Goal: Task Accomplishment & Management: Use online tool/utility

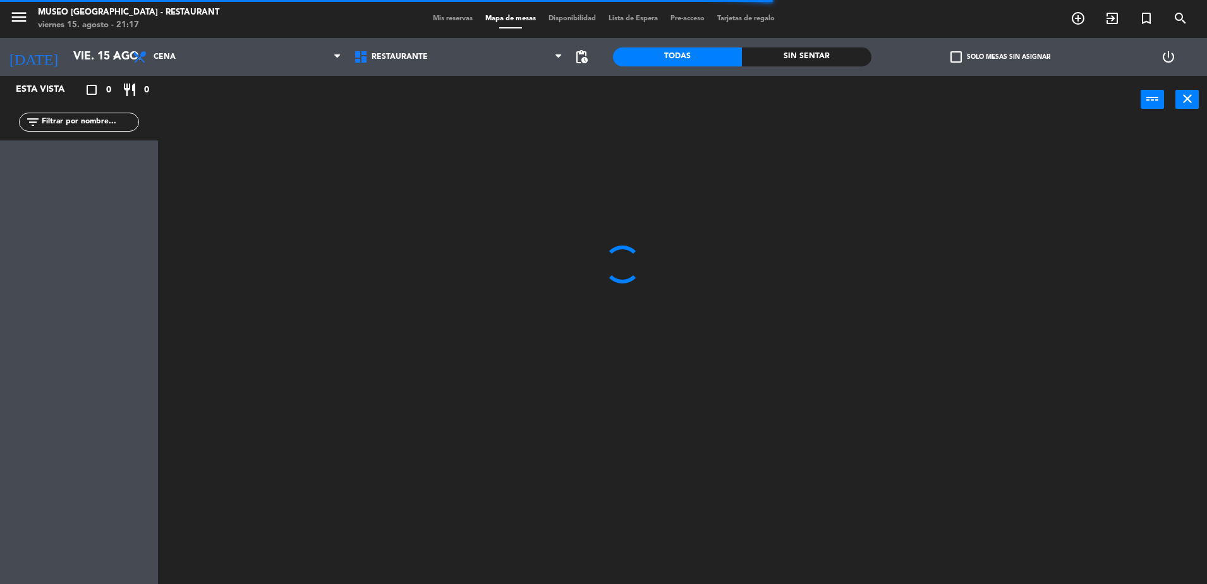
click at [551, 204] on div at bounding box center [688, 356] width 1037 height 460
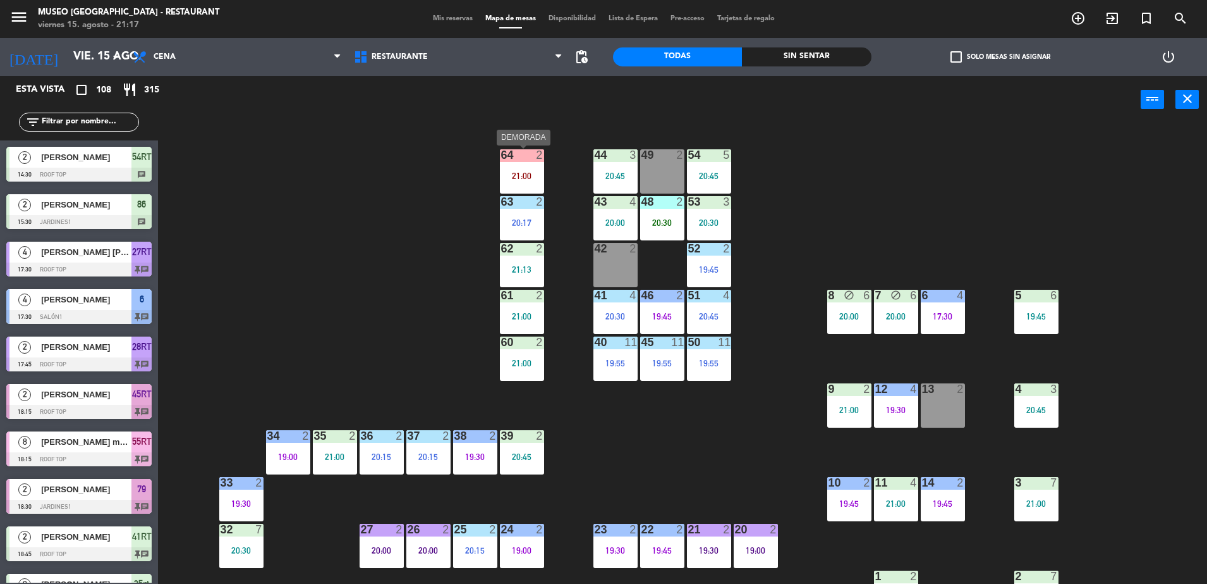
click at [522, 176] on div "21:00" at bounding box center [522, 175] width 44 height 9
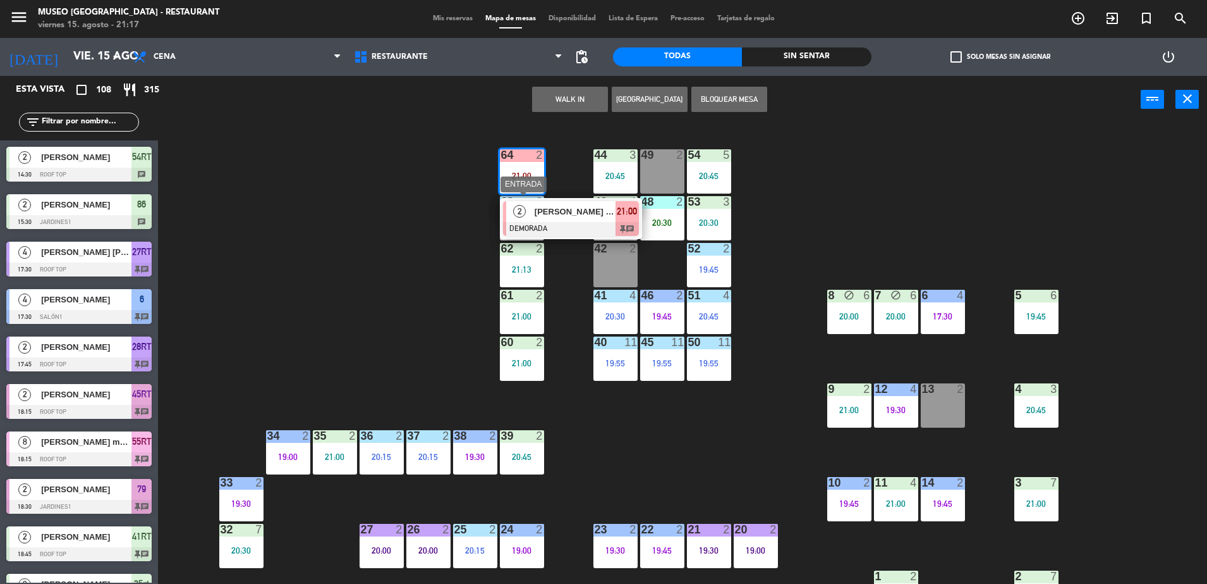
click at [551, 205] on span "[PERSON_NAME] Machoa [PERSON_NAME]" at bounding box center [575, 211] width 81 height 13
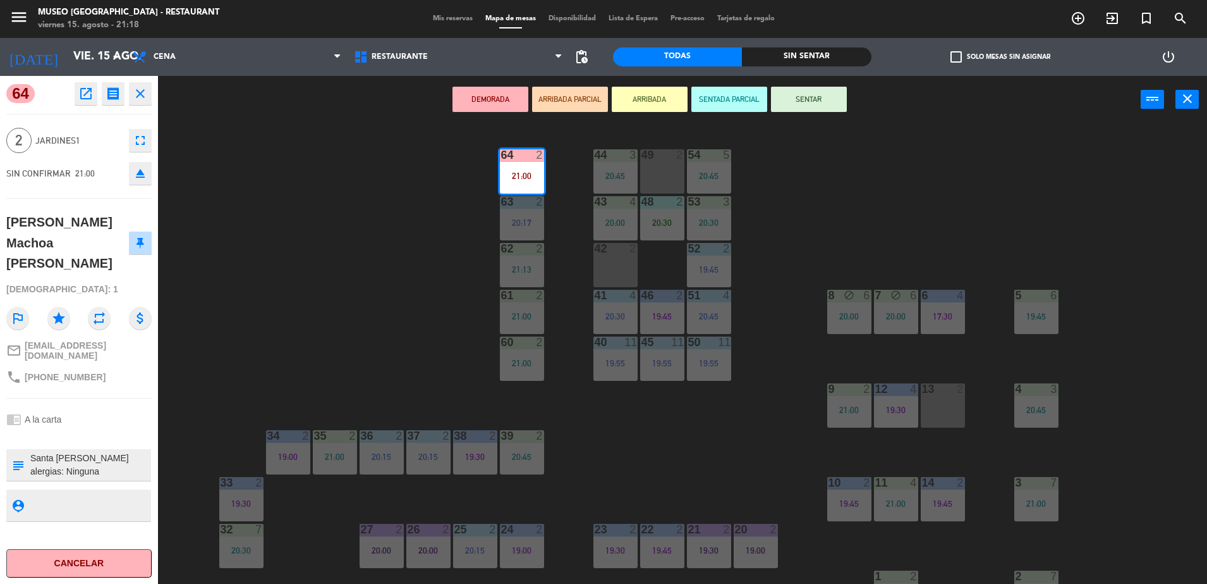
click at [83, 83] on button "open_in_new" at bounding box center [86, 93] width 23 height 23
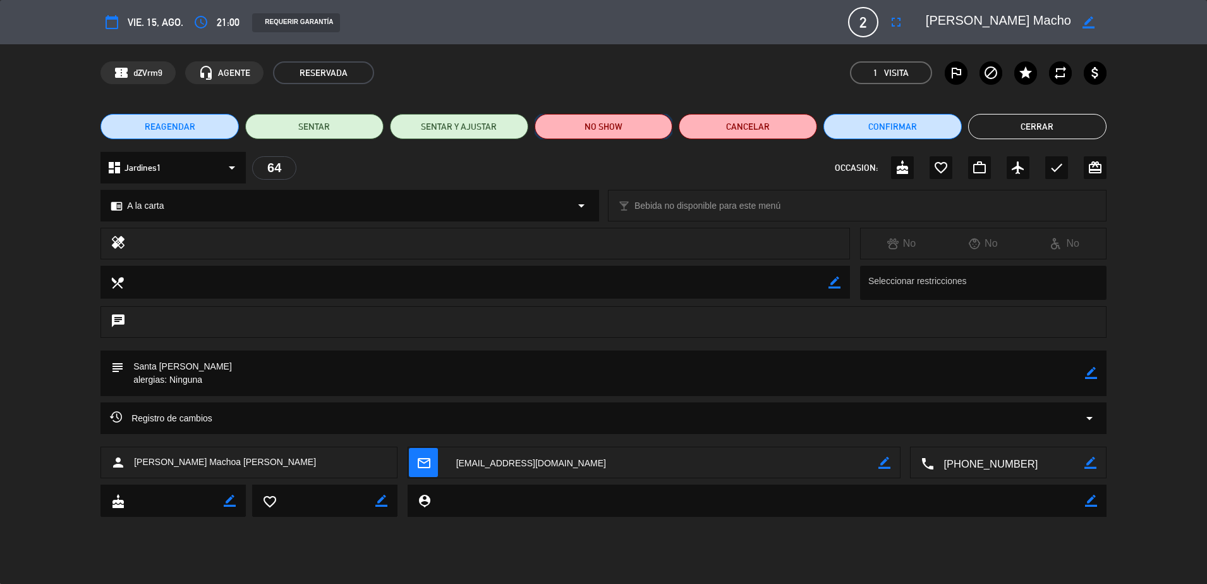
click at [655, 131] on button "NO SHOW" at bounding box center [604, 126] width 138 height 25
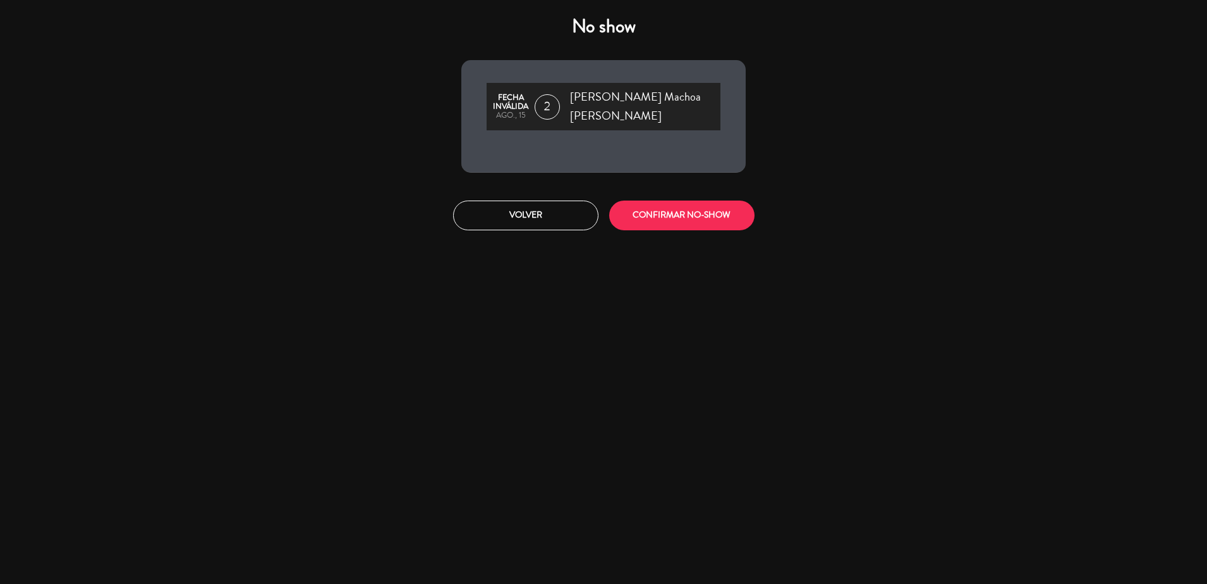
click at [692, 192] on div "Volver CONFIRMAR NO-SHOW" at bounding box center [603, 215] width 303 height 47
click at [687, 206] on button "CONFIRMAR NO-SHOW" at bounding box center [681, 215] width 145 height 30
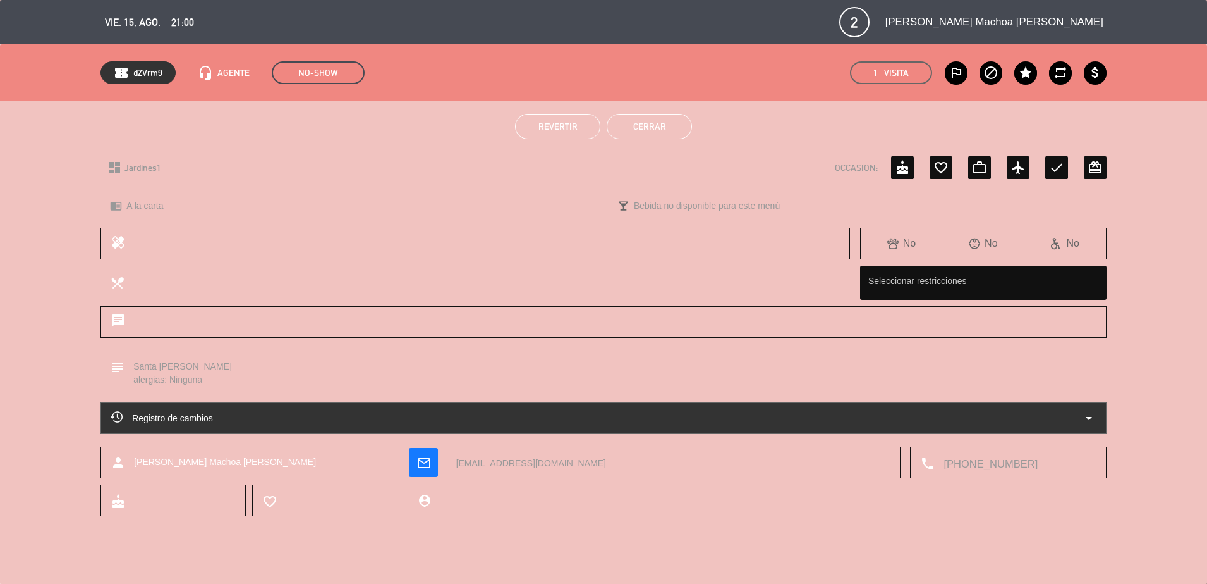
click at [668, 131] on button "Cerrar" at bounding box center [649, 126] width 85 height 25
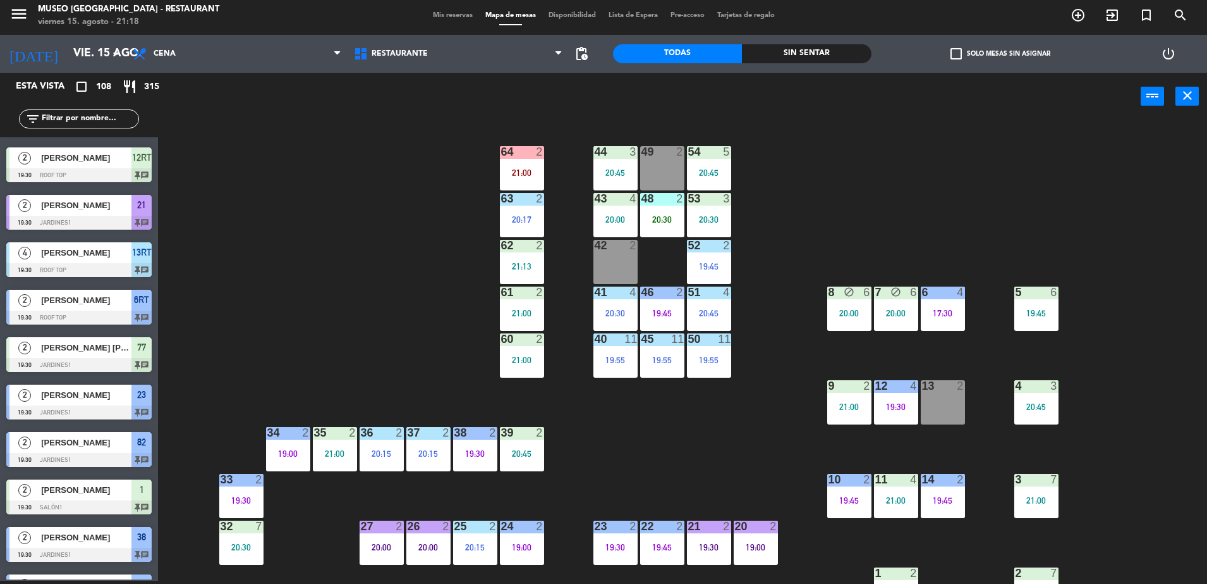
scroll to position [449, 0]
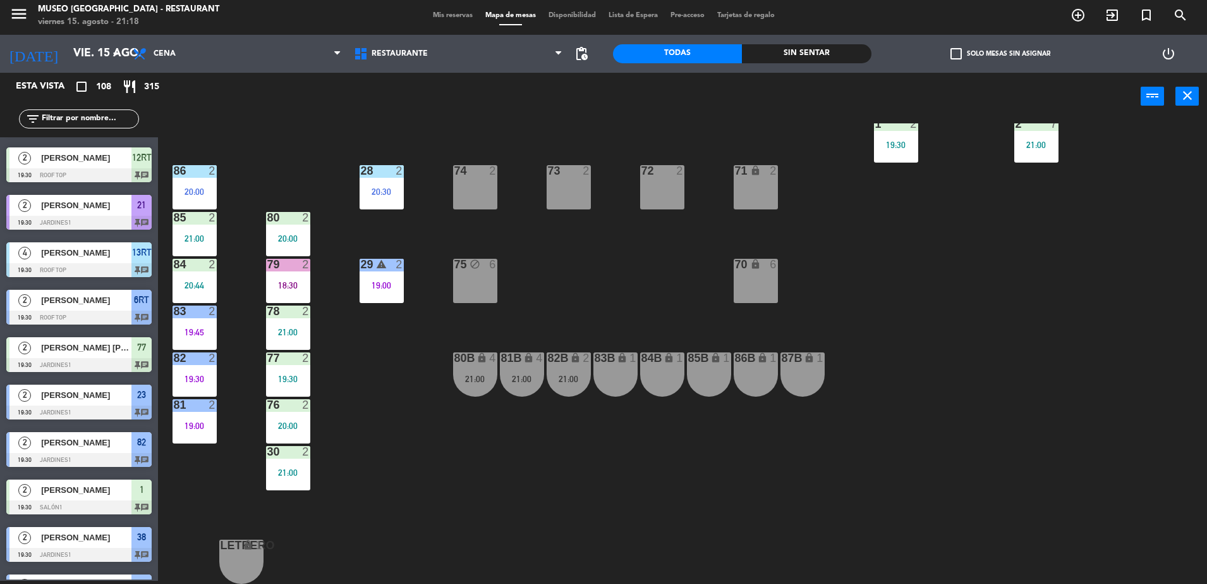
click at [474, 376] on div "21:00" at bounding box center [475, 378] width 44 height 9
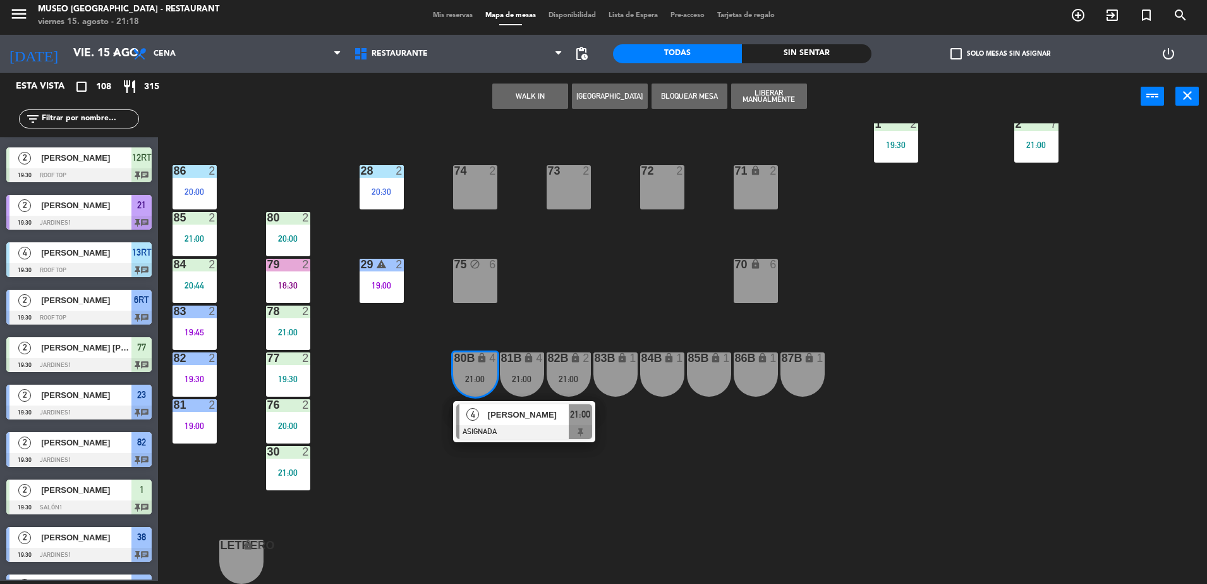
click at [551, 431] on div at bounding box center [524, 432] width 136 height 14
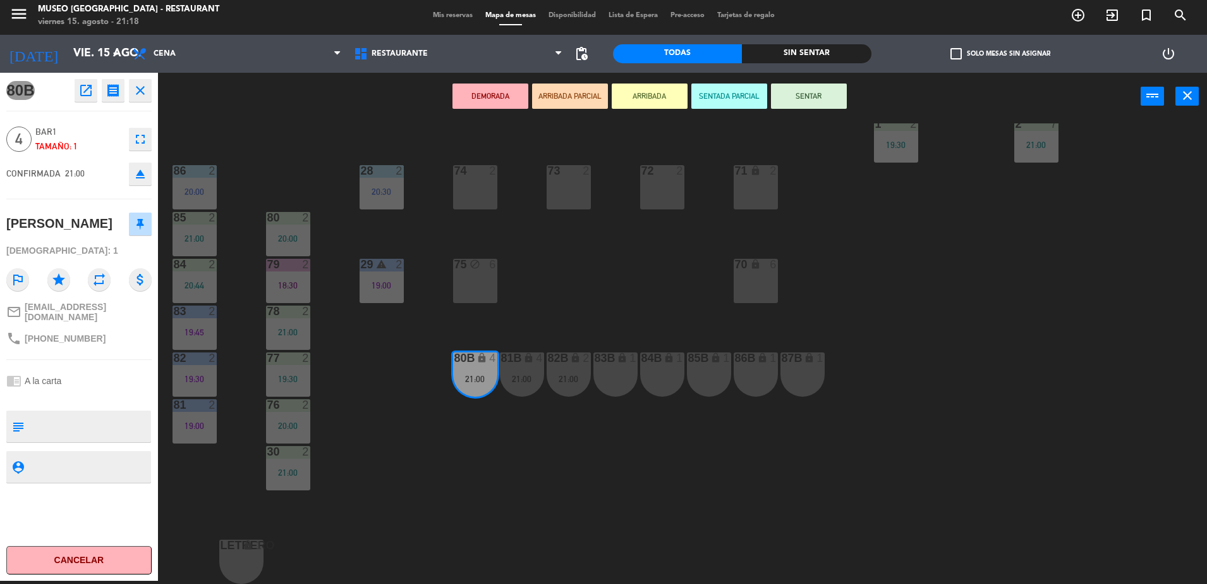
click at [78, 83] on icon "open_in_new" at bounding box center [85, 90] width 15 height 15
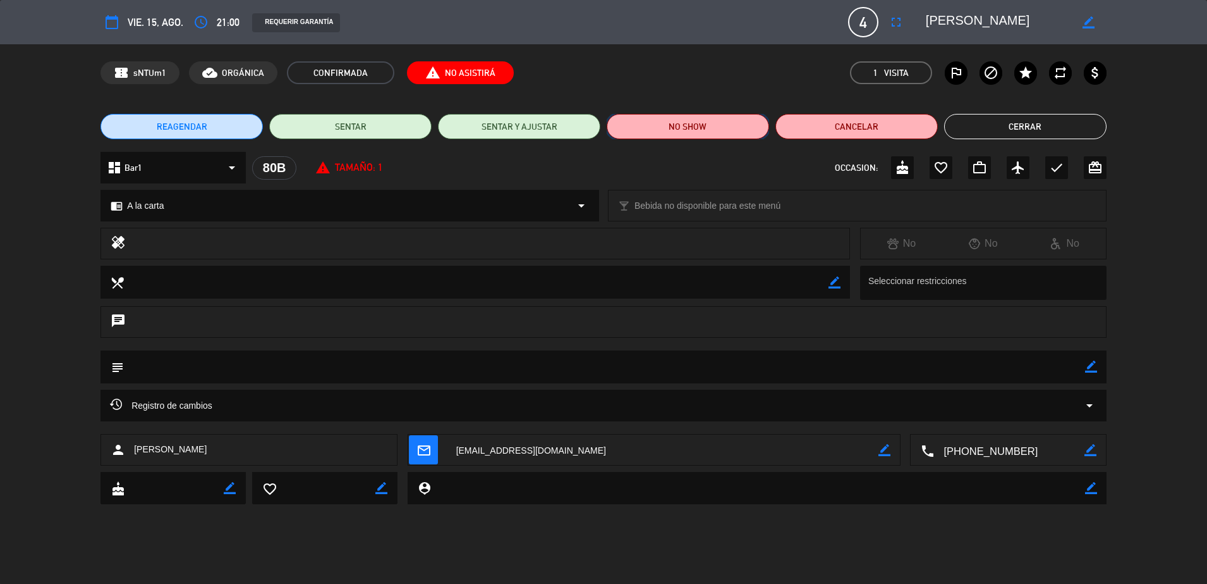
click at [635, 133] on button "NO SHOW" at bounding box center [688, 126] width 162 height 25
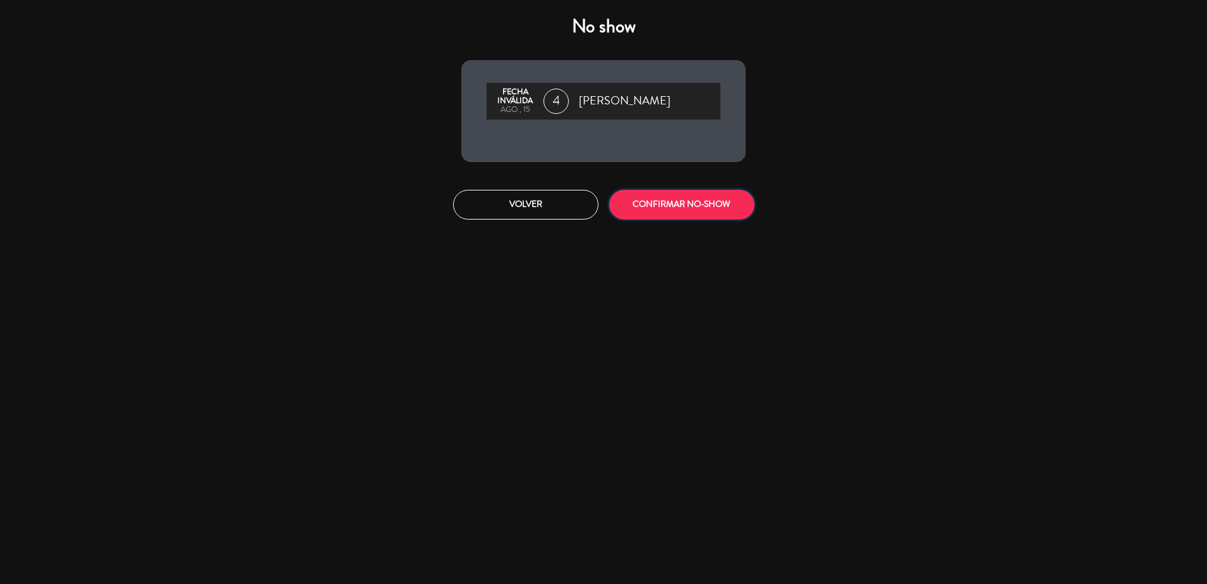
click at [721, 197] on button "CONFIRMAR NO-SHOW" at bounding box center [681, 205] width 145 height 30
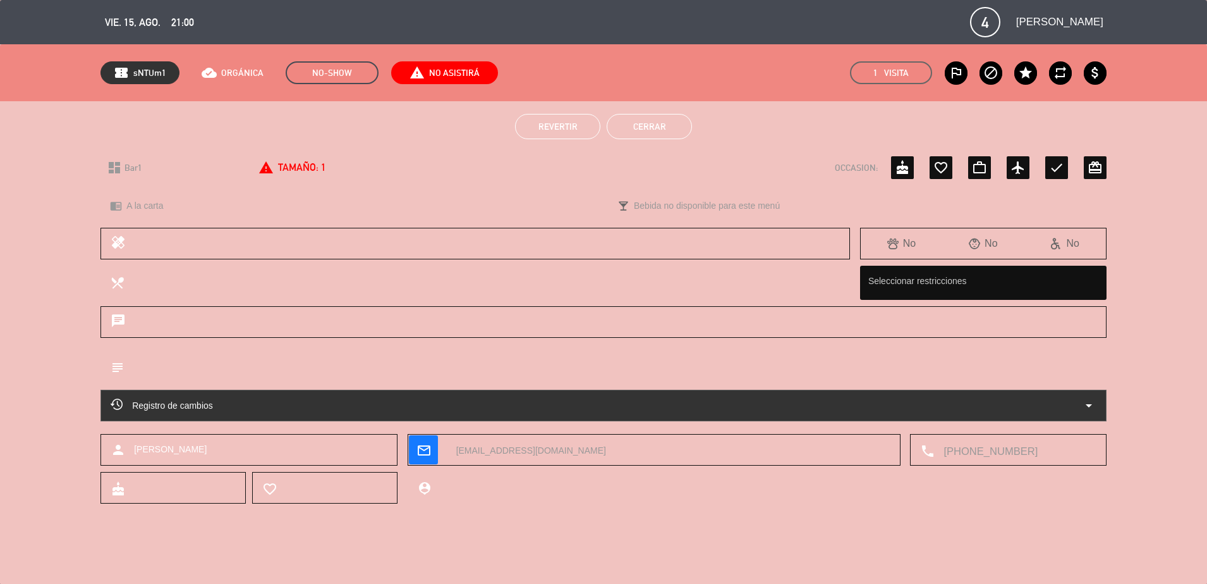
click at [676, 133] on button "Cerrar" at bounding box center [649, 126] width 85 height 25
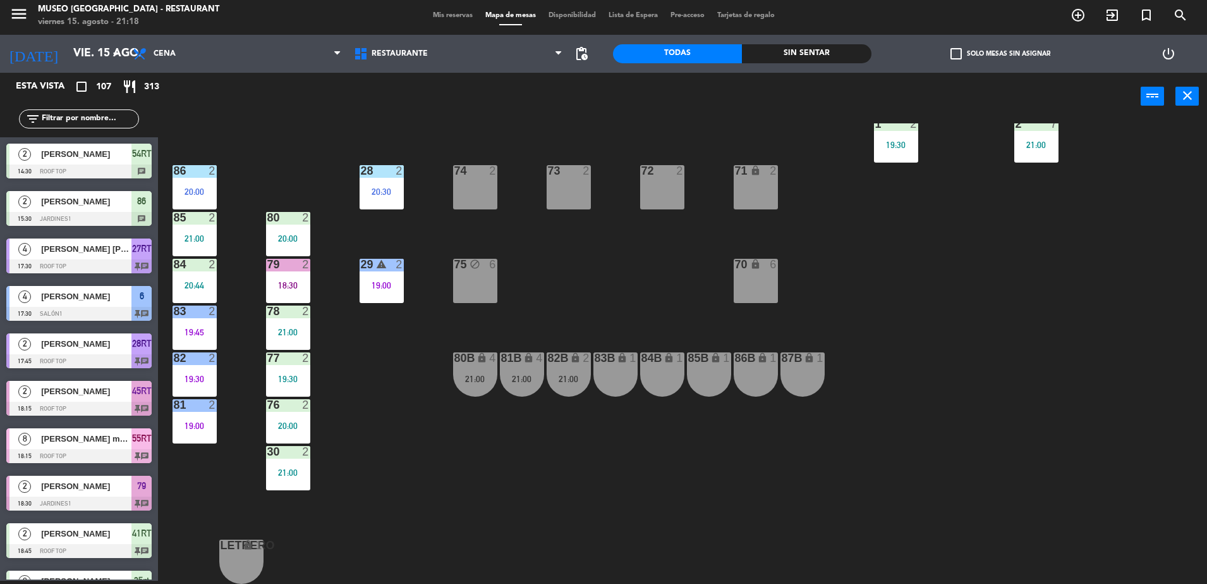
scroll to position [1212, 0]
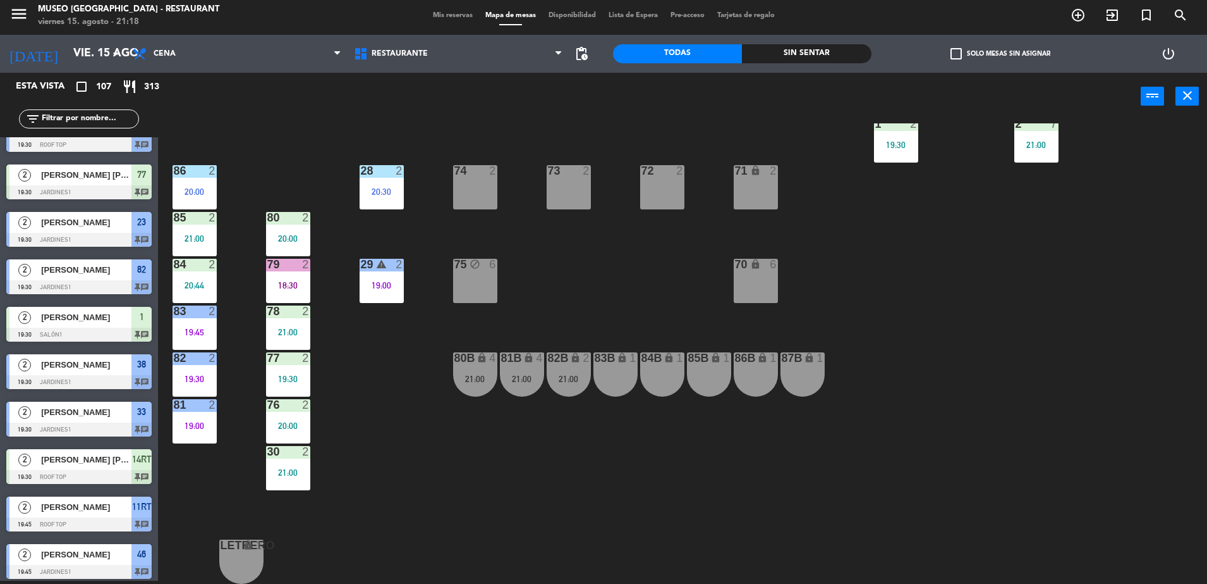
click at [519, 377] on div "21:00" at bounding box center [522, 378] width 44 height 9
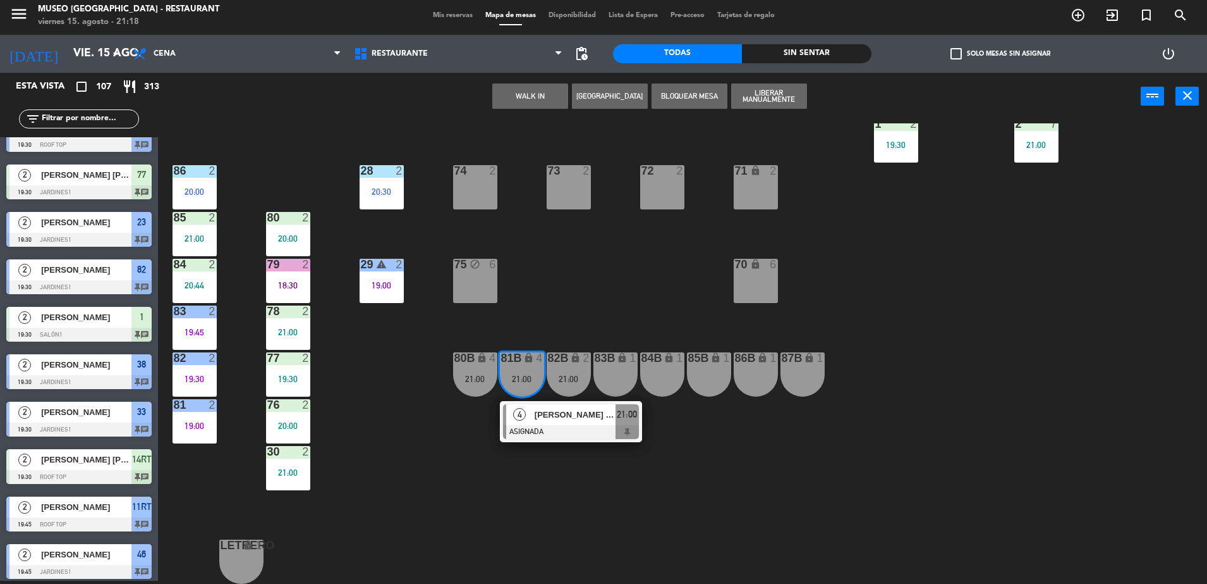
click at [560, 413] on span "[PERSON_NAME] [PERSON_NAME]" at bounding box center [575, 414] width 81 height 13
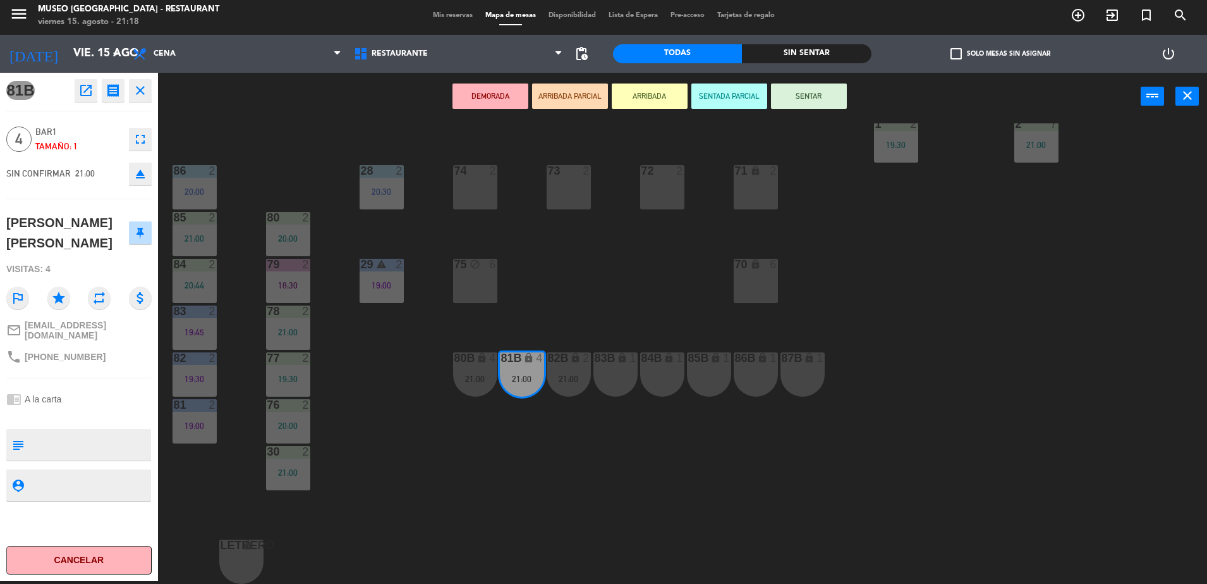
click at [90, 87] on icon "open_in_new" at bounding box center [85, 90] width 15 height 15
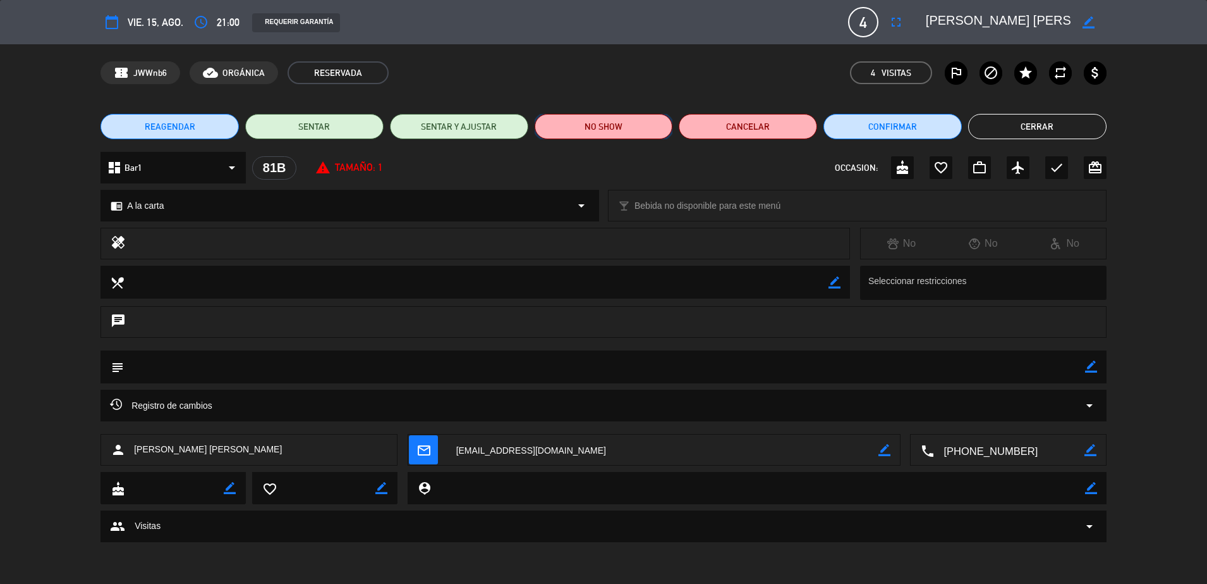
click at [627, 131] on button "NO SHOW" at bounding box center [604, 126] width 138 height 25
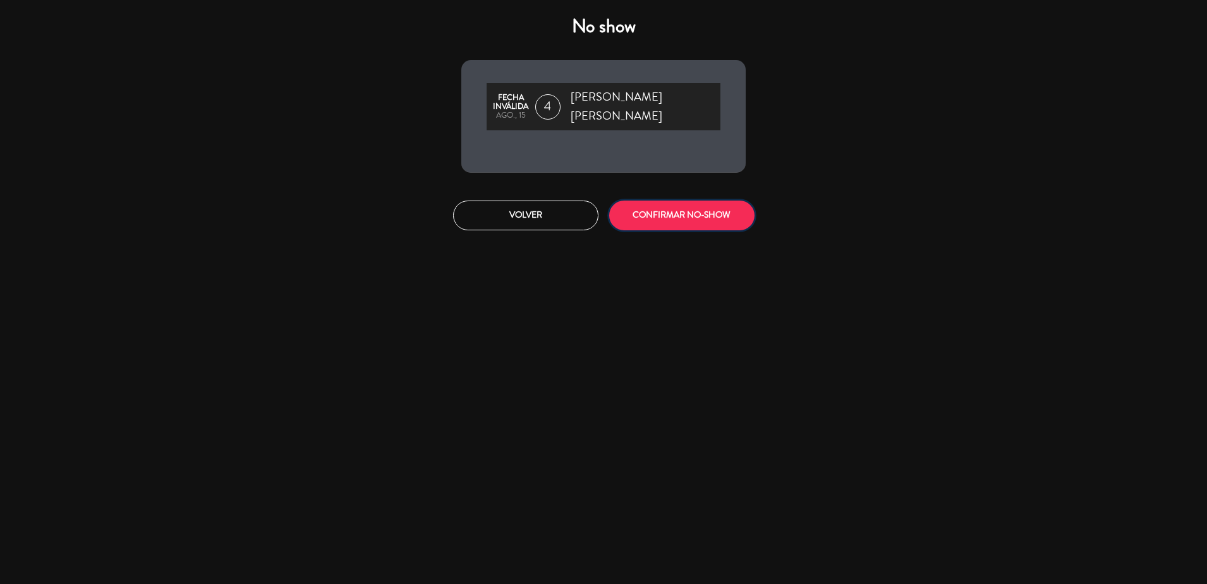
click at [680, 200] on button "CONFIRMAR NO-SHOW" at bounding box center [681, 215] width 145 height 30
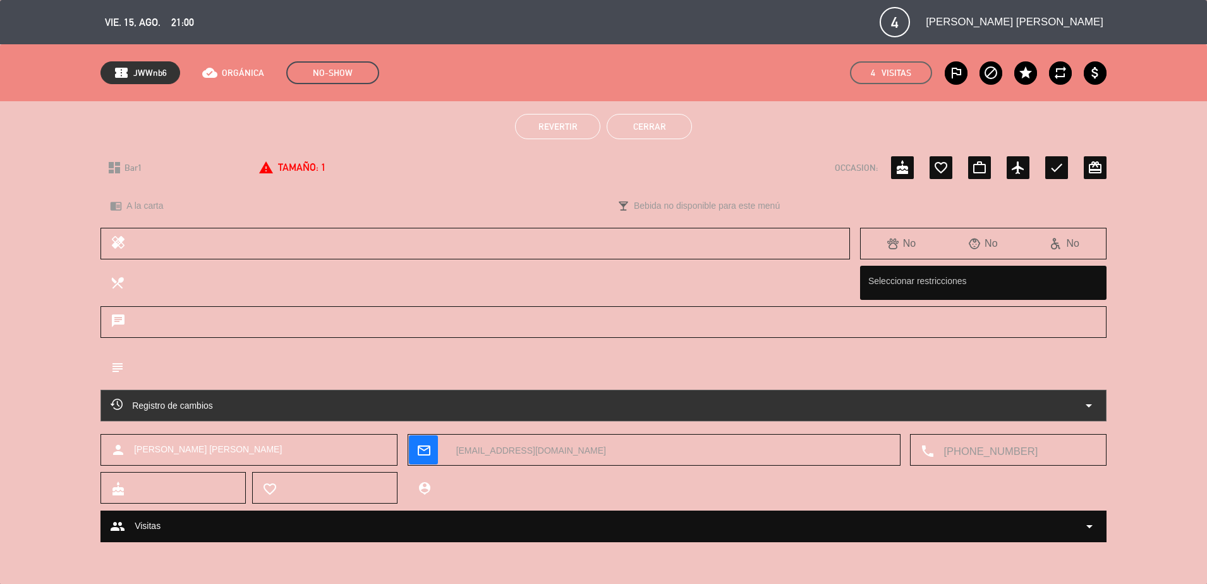
click at [639, 116] on button "Cerrar" at bounding box center [649, 126] width 85 height 25
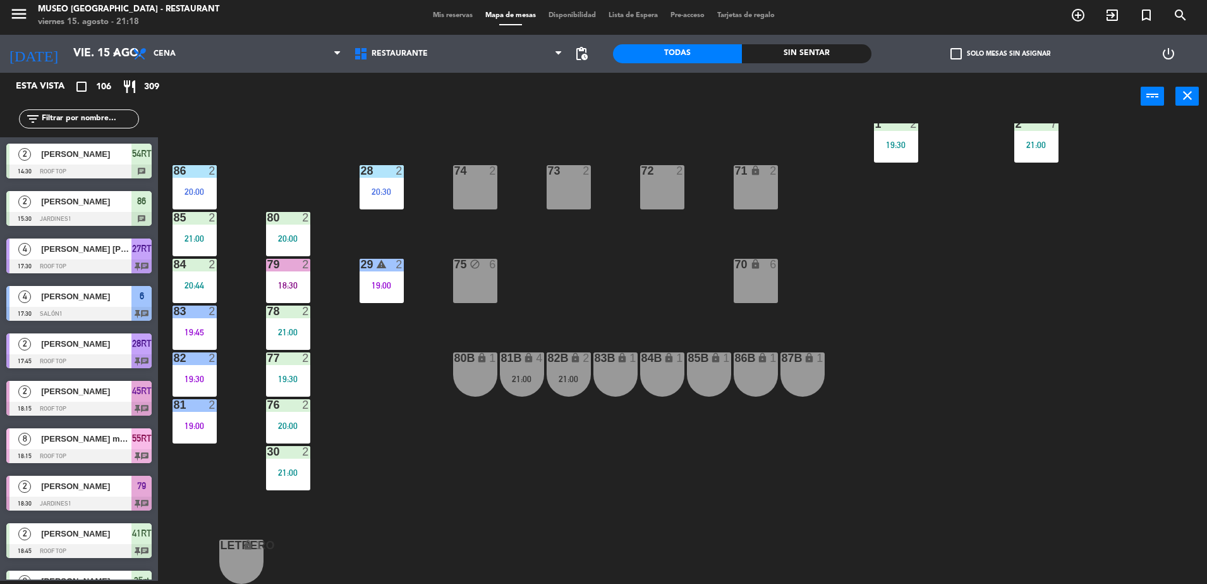
scroll to position [1053, 0]
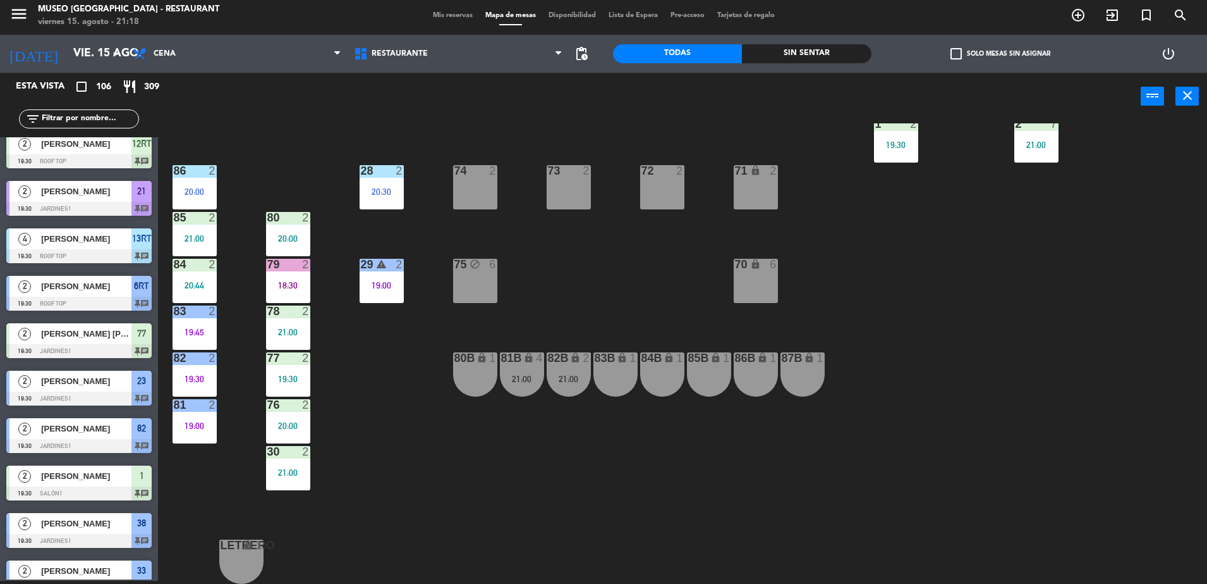
click at [568, 383] on div "21:00" at bounding box center [569, 378] width 44 height 9
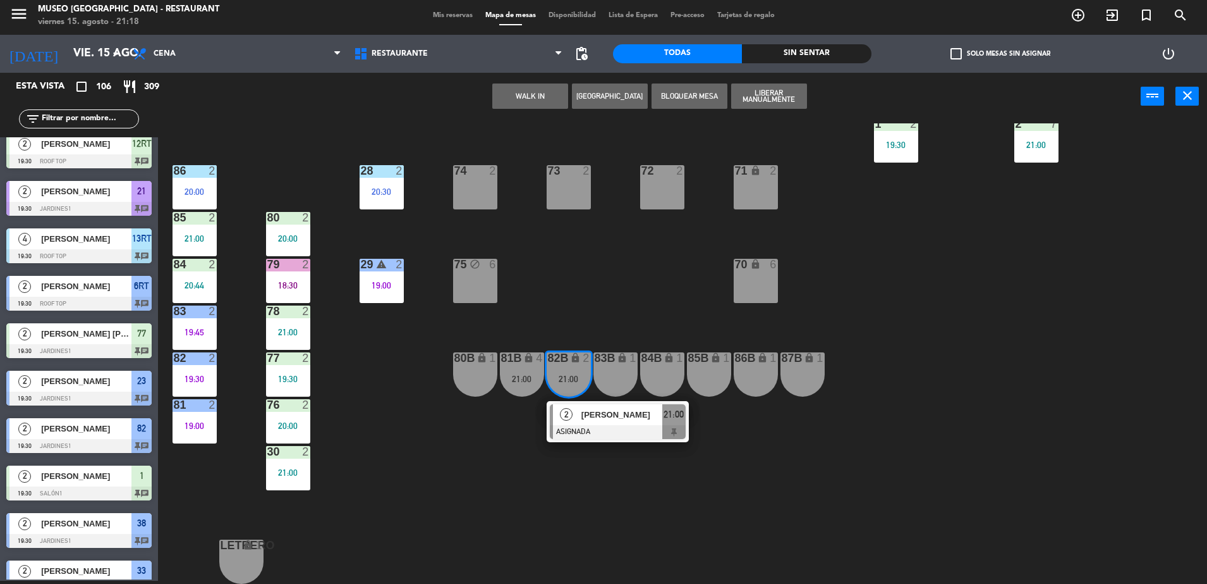
click at [597, 412] on span "[PERSON_NAME]" at bounding box center [622, 414] width 81 height 13
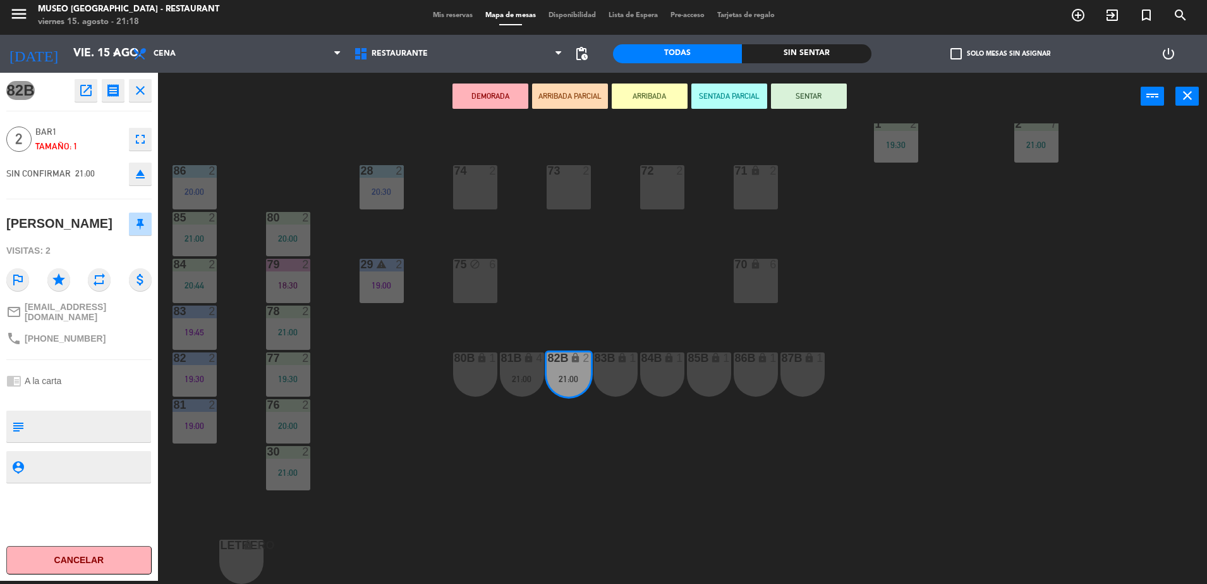
click at [85, 91] on icon "open_in_new" at bounding box center [85, 90] width 15 height 15
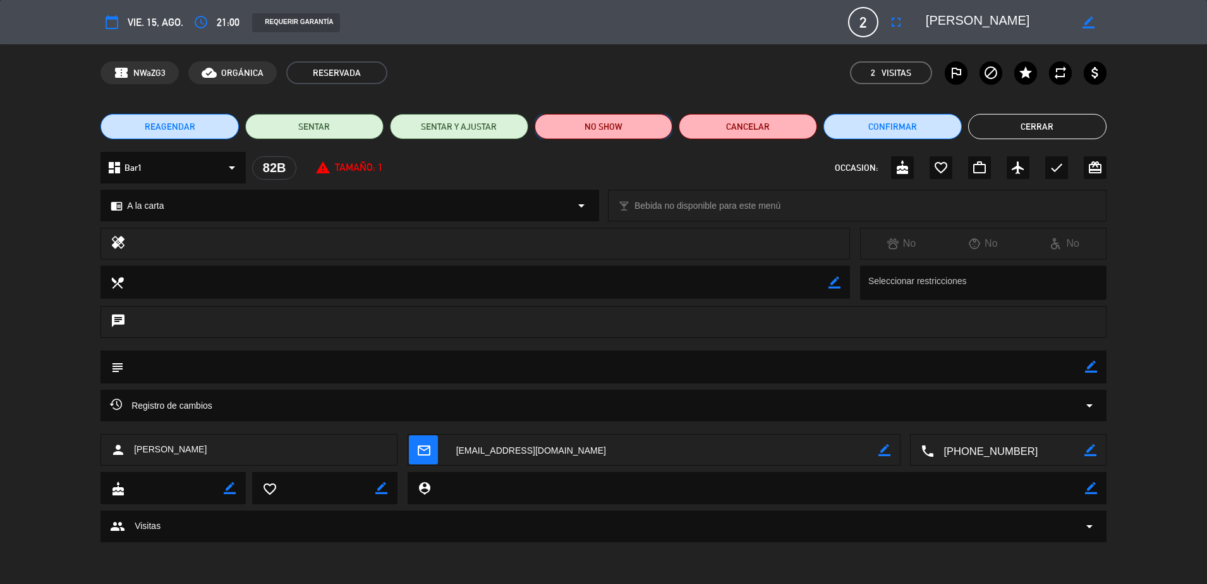
click at [624, 125] on button "NO SHOW" at bounding box center [604, 126] width 138 height 25
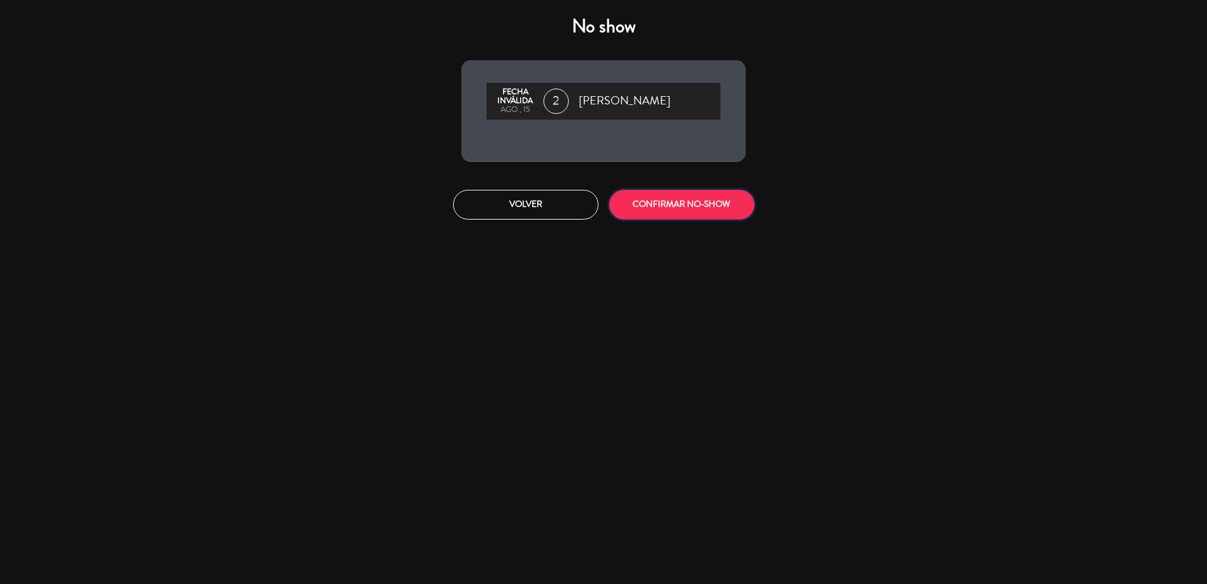
click at [733, 193] on button "CONFIRMAR NO-SHOW" at bounding box center [681, 205] width 145 height 30
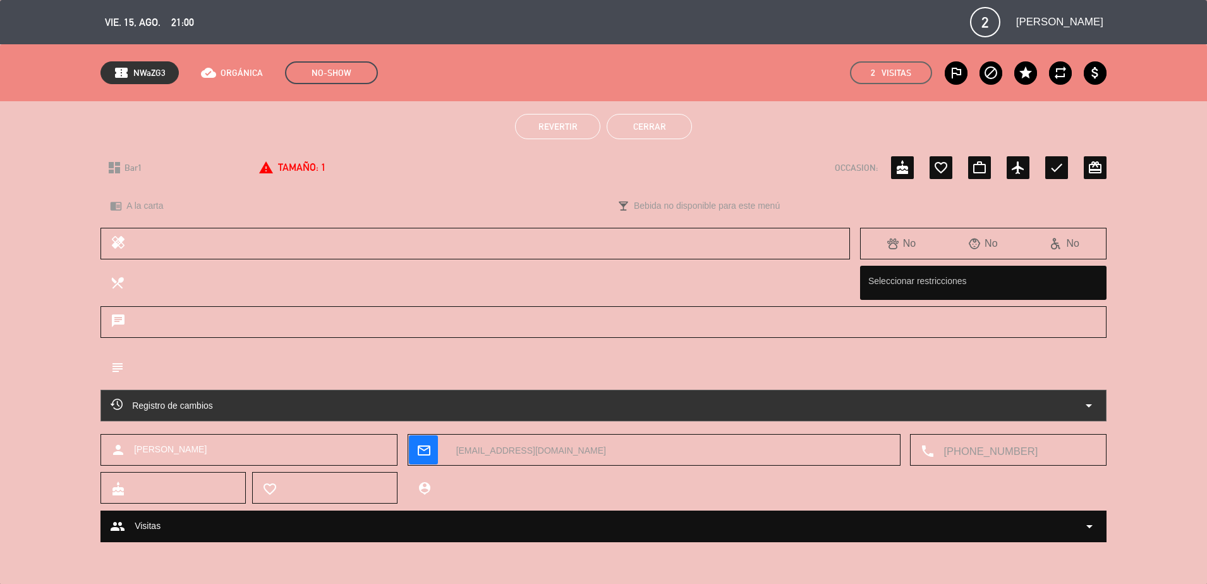
click at [669, 125] on button "Cerrar" at bounding box center [649, 126] width 85 height 25
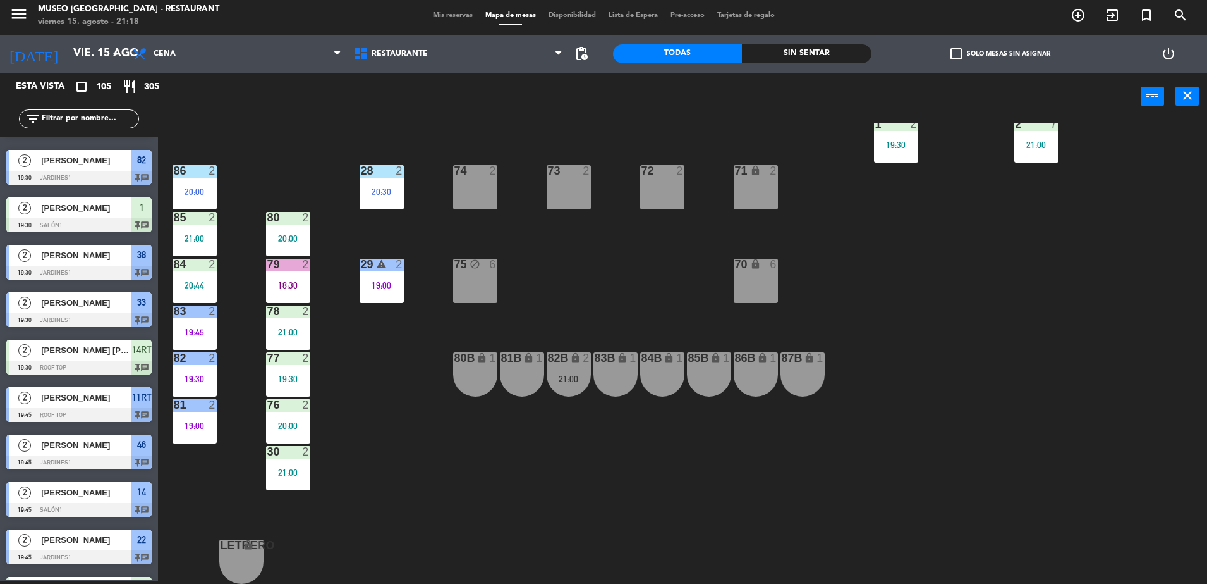
scroll to position [0, 0]
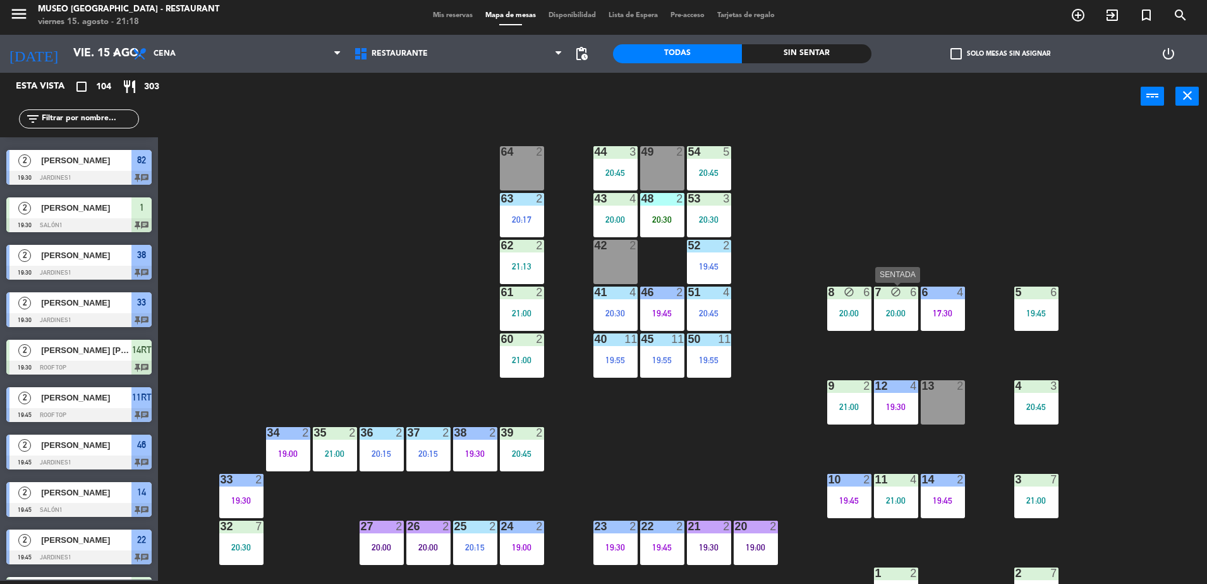
click at [898, 295] on icon "block" at bounding box center [896, 291] width 11 height 11
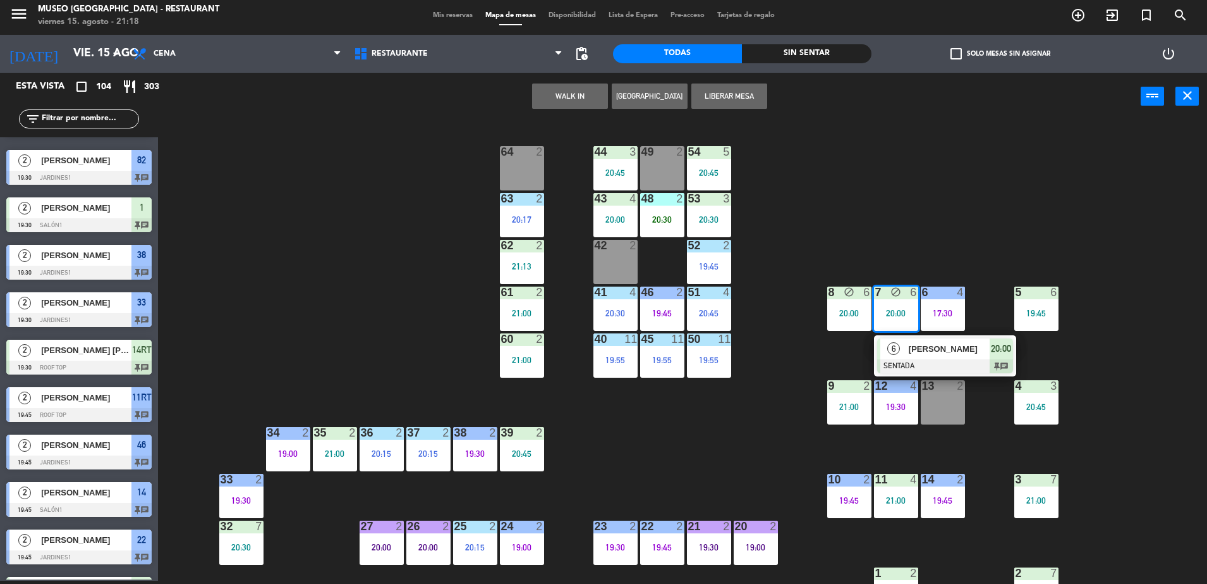
click at [742, 102] on button "Liberar Mesa" at bounding box center [730, 95] width 76 height 25
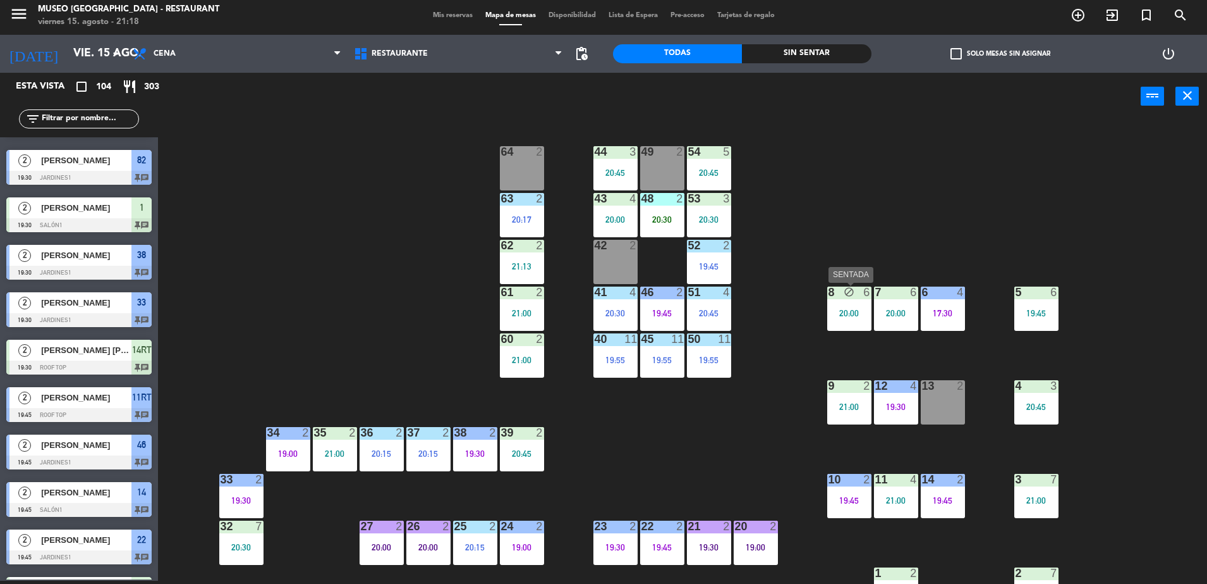
click at [834, 301] on div "8 block 6 20:00" at bounding box center [850, 308] width 44 height 44
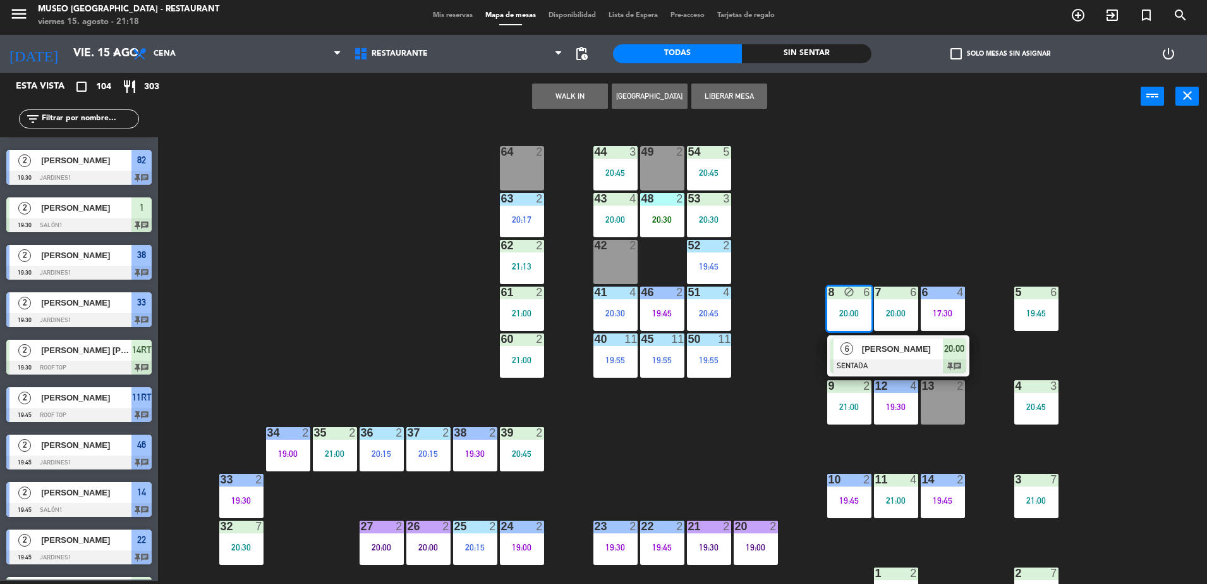
click at [735, 102] on button "Liberar Mesa" at bounding box center [730, 95] width 76 height 25
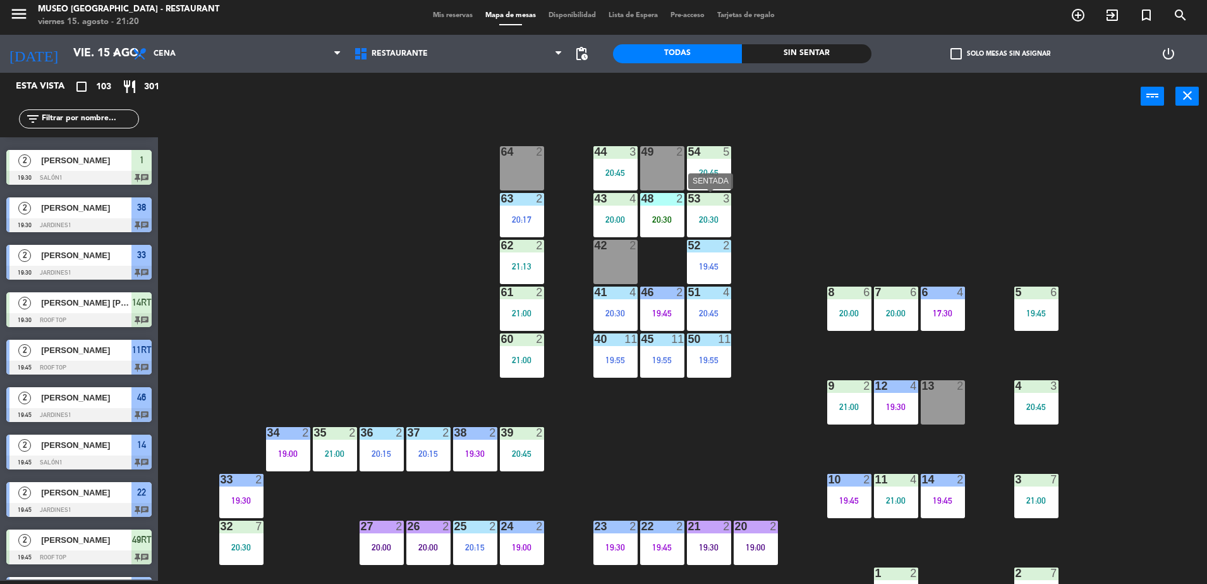
click at [696, 210] on div "53 3 20:30" at bounding box center [709, 215] width 44 height 44
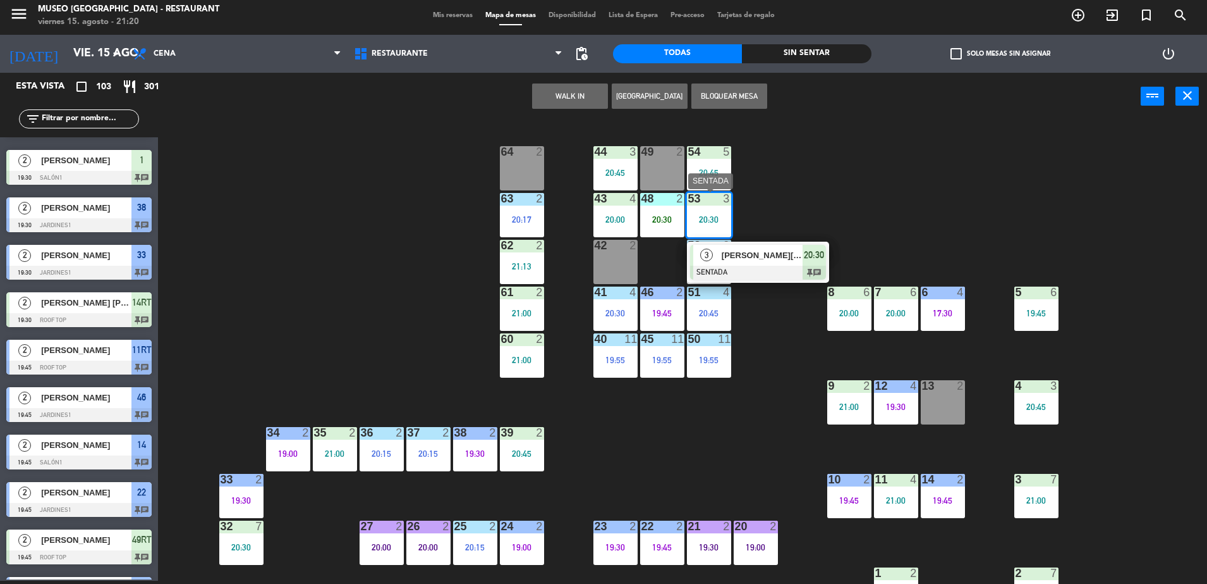
click at [733, 248] on span "[PERSON_NAME][GEOGRAPHIC_DATA]" at bounding box center [762, 254] width 81 height 13
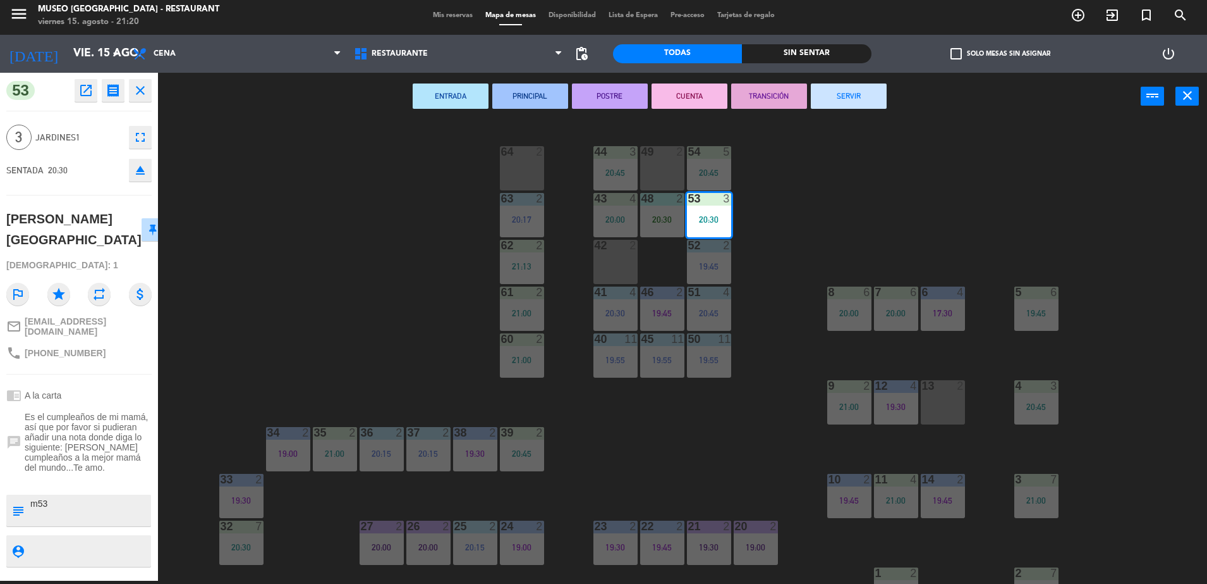
click at [351, 358] on div "44 3 20:45 49 2 54 5 20:45 64 2 48 2 20:30 53 3 20:30 63 2 20:17 43 4 20:00 62 …" at bounding box center [688, 353] width 1037 height 460
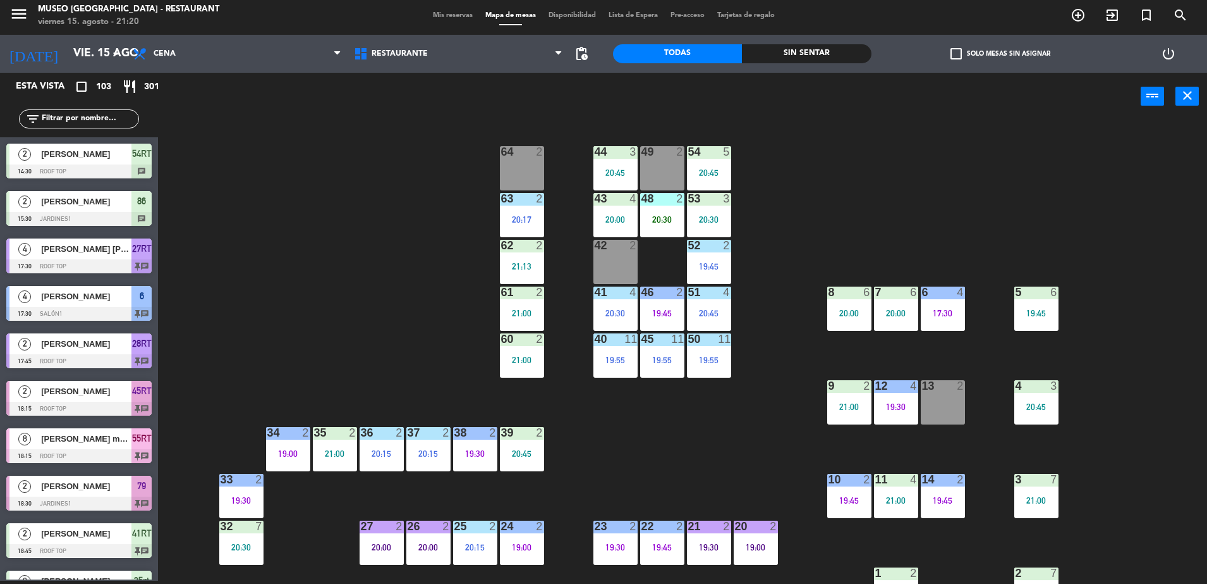
scroll to position [434, 0]
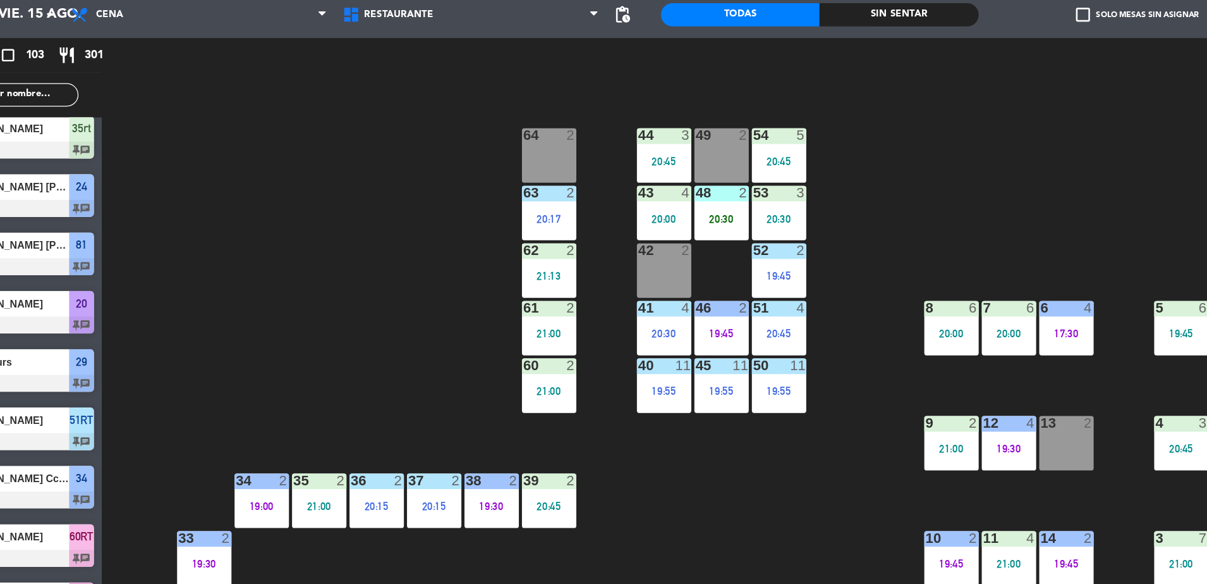
click at [402, 224] on div "44 3 20:45 49 2 54 5 20:45 64 2 48 2 20:30 53 3 20:30 63 2 20:17 43 4 20:00 62 …" at bounding box center [688, 353] width 1037 height 460
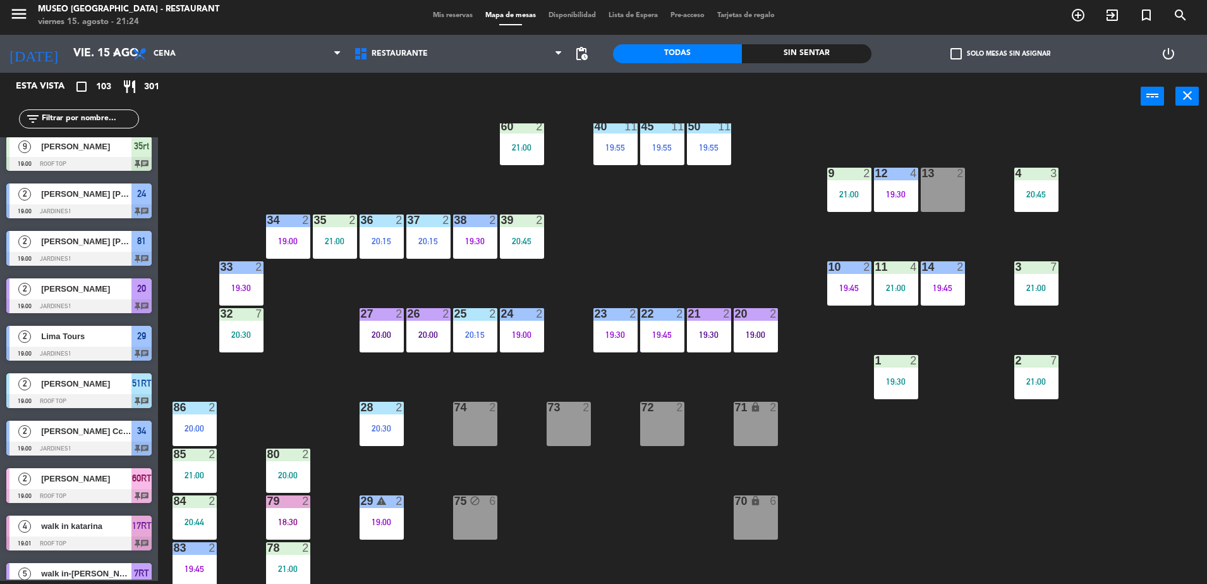
scroll to position [0, 0]
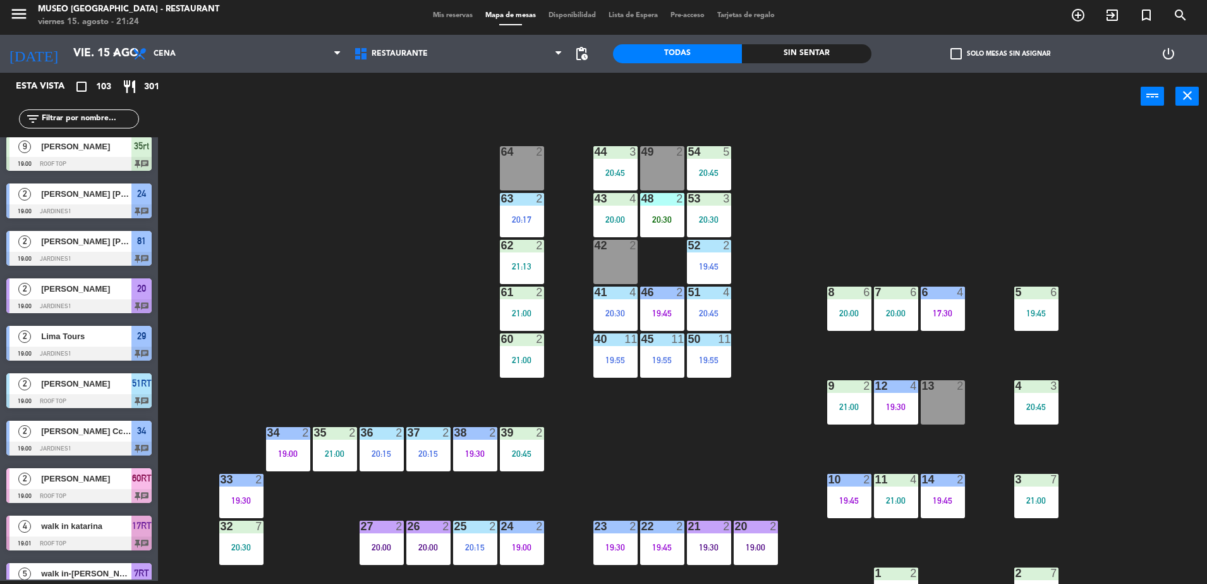
click at [392, 315] on div "44 3 20:45 49 2 54 5 20:45 64 2 48 2 20:30 53 3 20:30 63 2 20:17 43 4 20:00 62 …" at bounding box center [688, 353] width 1037 height 460
click at [381, 235] on div "44 3 20:45 49 2 54 5 20:45 64 2 48 2 20:30 53 3 20:30 63 2 20:17 43 4 20:00 62 …" at bounding box center [688, 353] width 1037 height 460
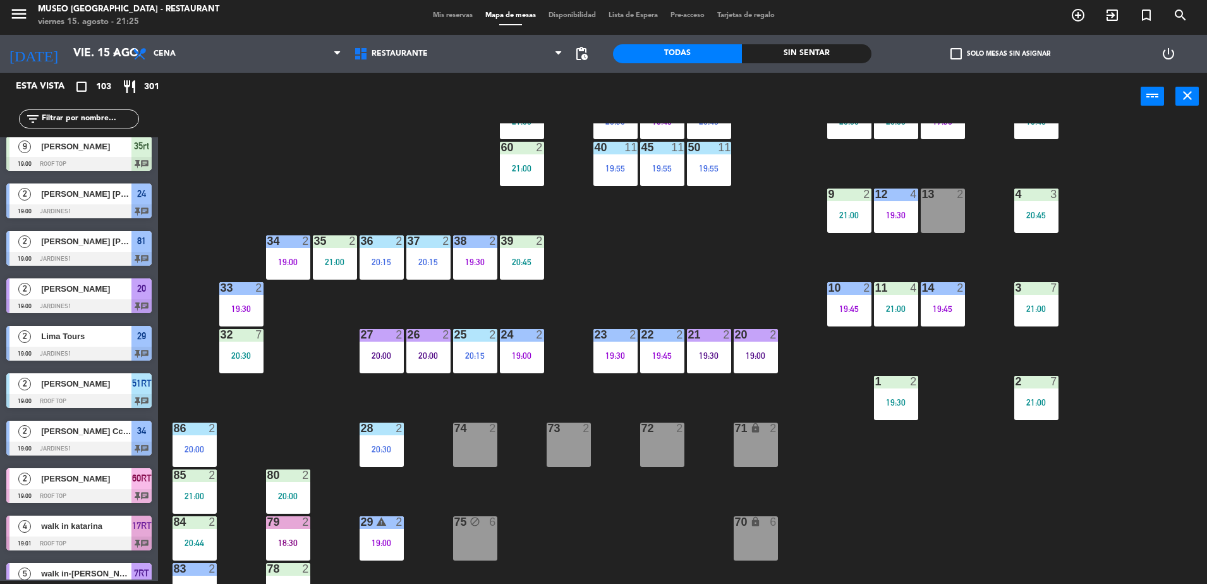
scroll to position [193, 0]
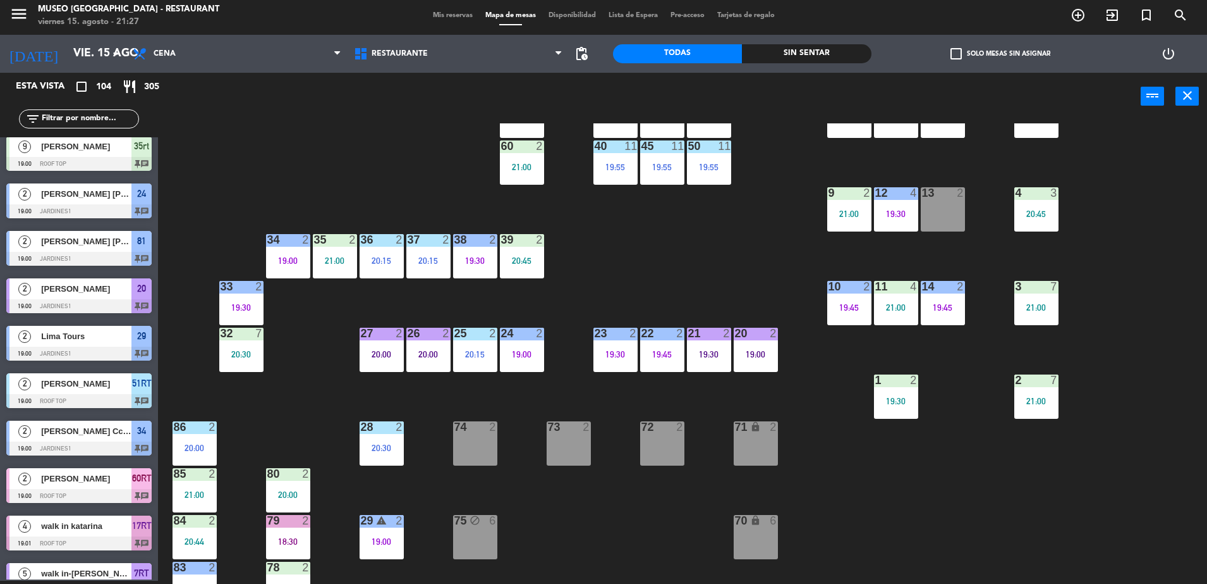
click at [631, 377] on div "44 3 20:45 49 2 54 5 20:45 64 2 48 2 20:30 53 3 20:30 63 2 20:17 43 4 20:00 62 …" at bounding box center [688, 353] width 1037 height 460
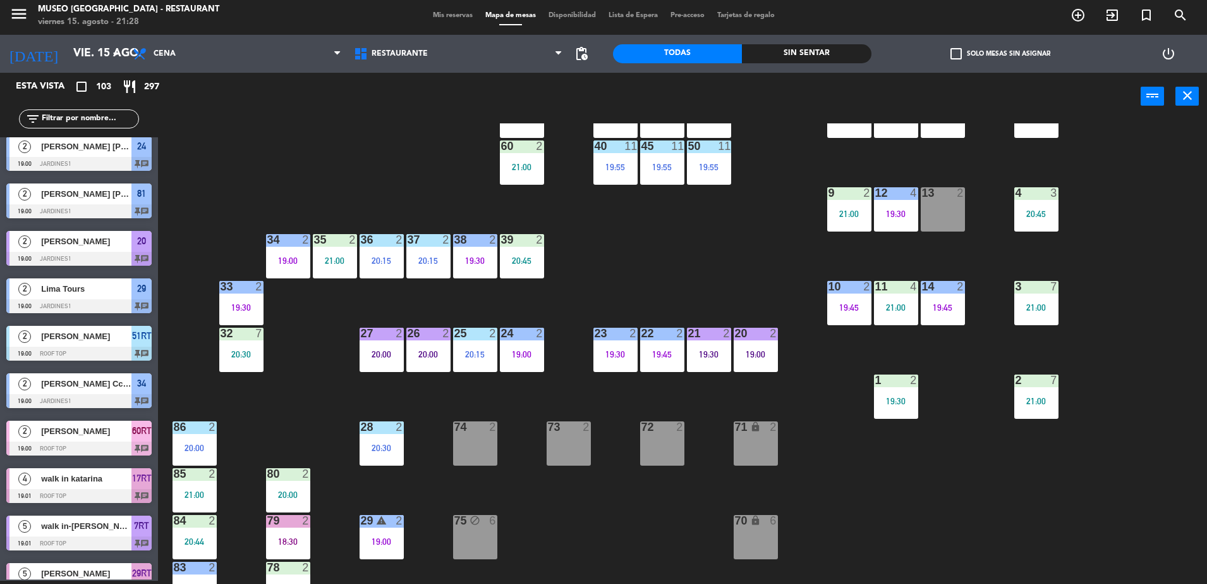
scroll to position [0, 0]
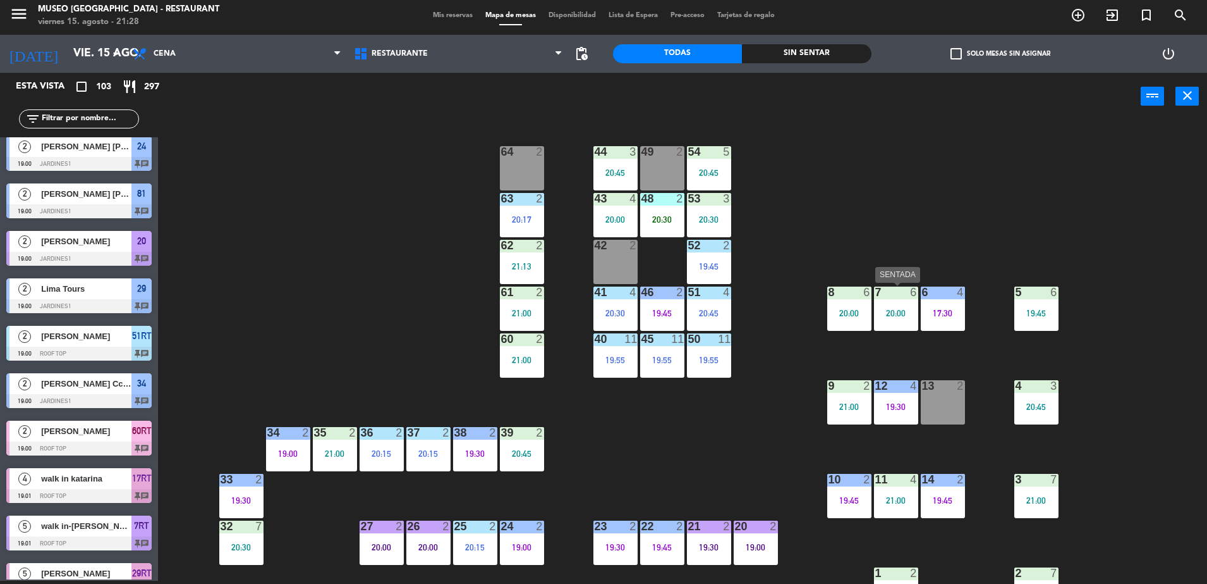
click at [888, 314] on div "20:00" at bounding box center [896, 313] width 44 height 9
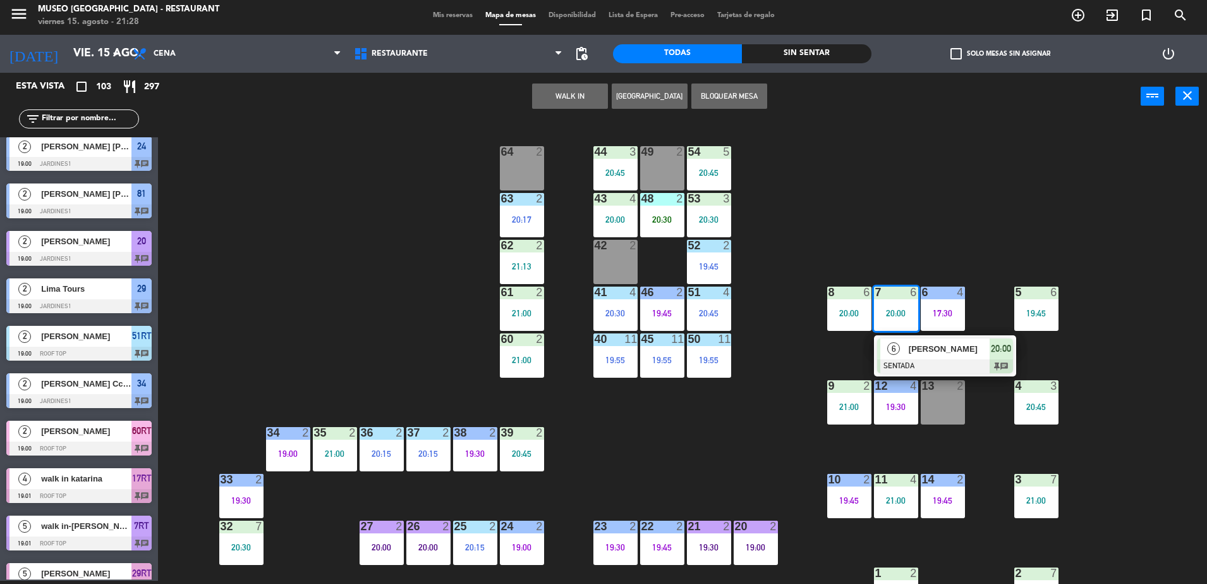
click at [913, 350] on span "[PERSON_NAME]" at bounding box center [949, 348] width 81 height 13
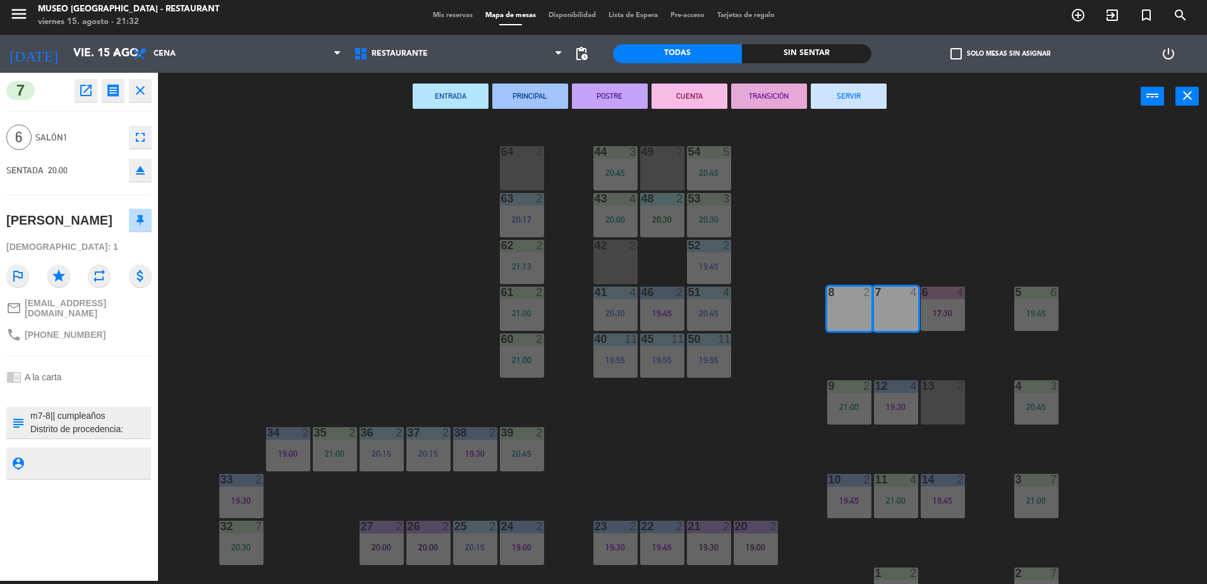
click at [326, 120] on div "ENTRADA PRINCIPAL POSTRE CUENTA TRANSICIÓN SERVIR power_input close" at bounding box center [649, 97] width 983 height 48
click at [143, 83] on icon "close" at bounding box center [140, 90] width 15 height 15
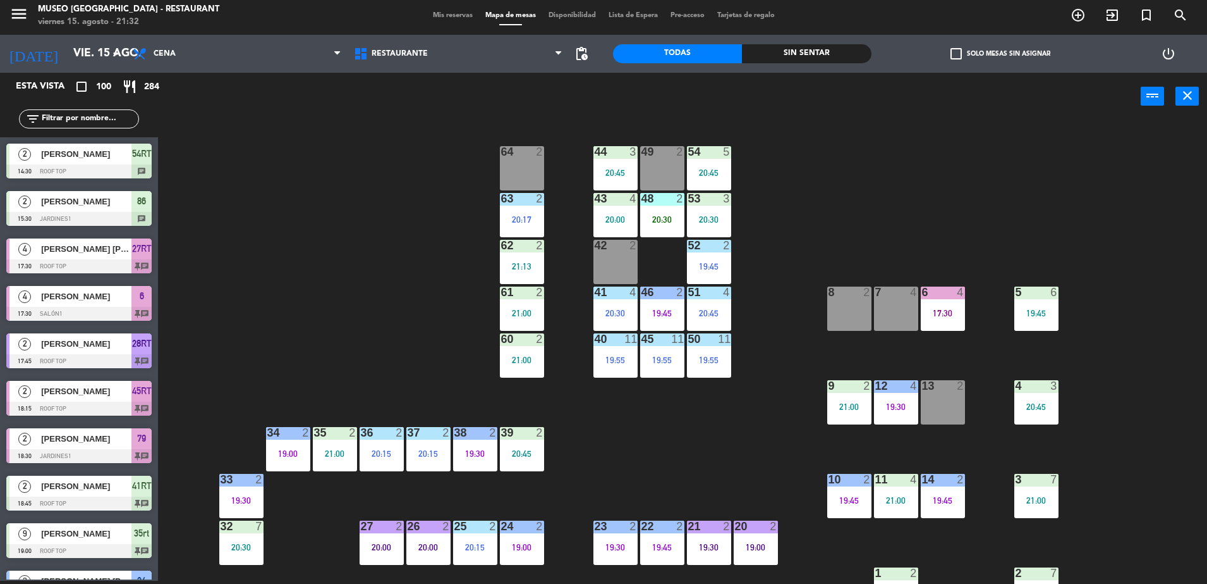
scroll to position [3, 0]
click at [70, 118] on input "text" at bounding box center [89, 119] width 98 height 14
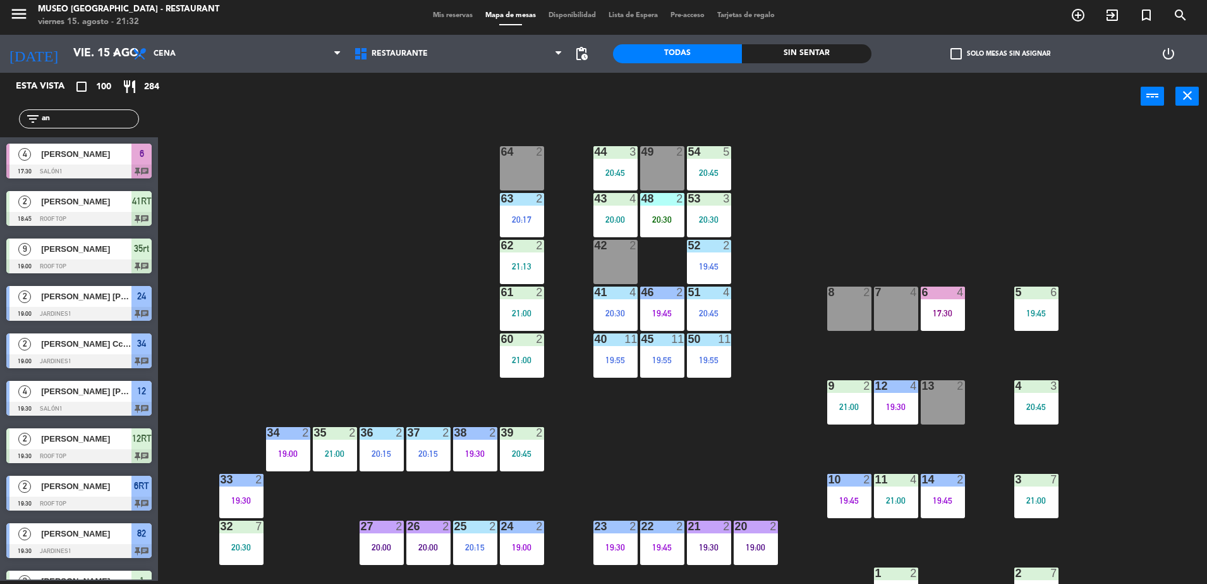
type input "a"
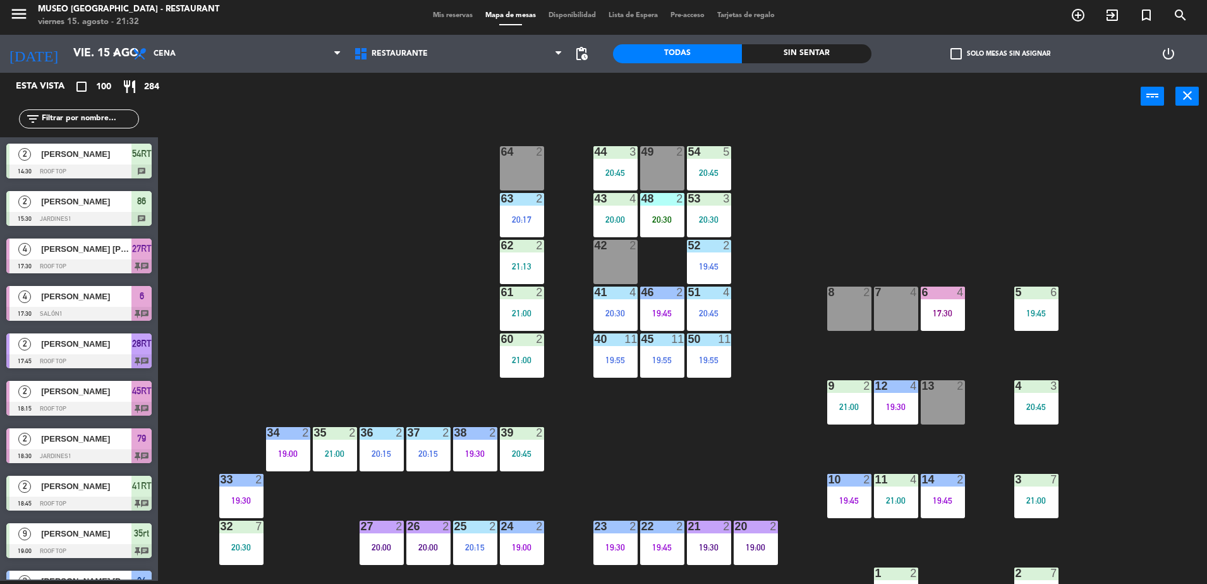
type input "u"
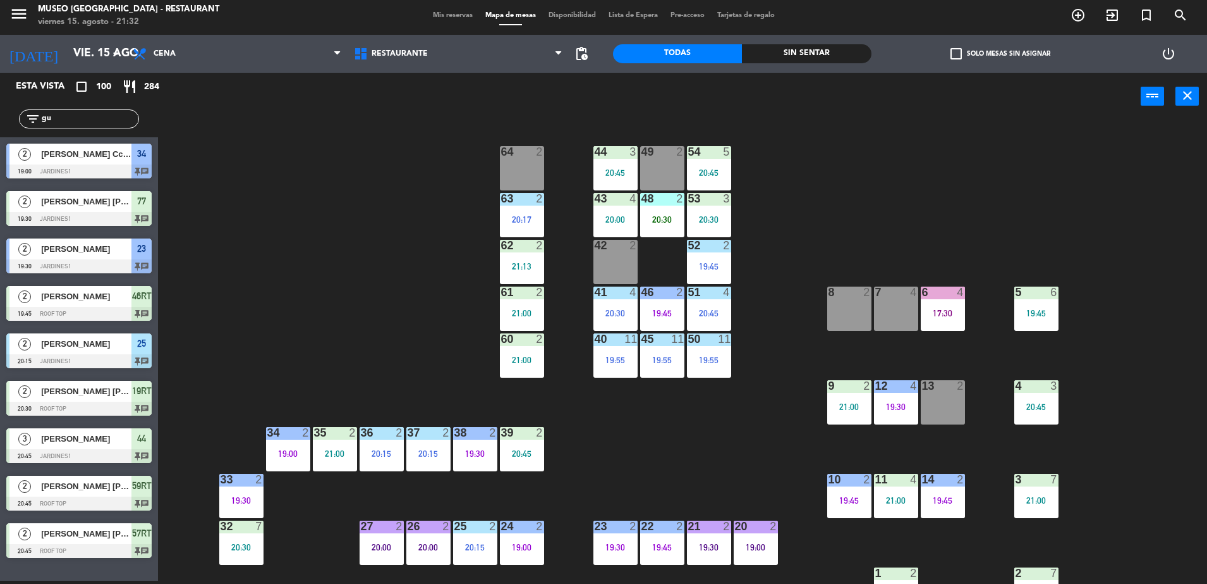
type input "g"
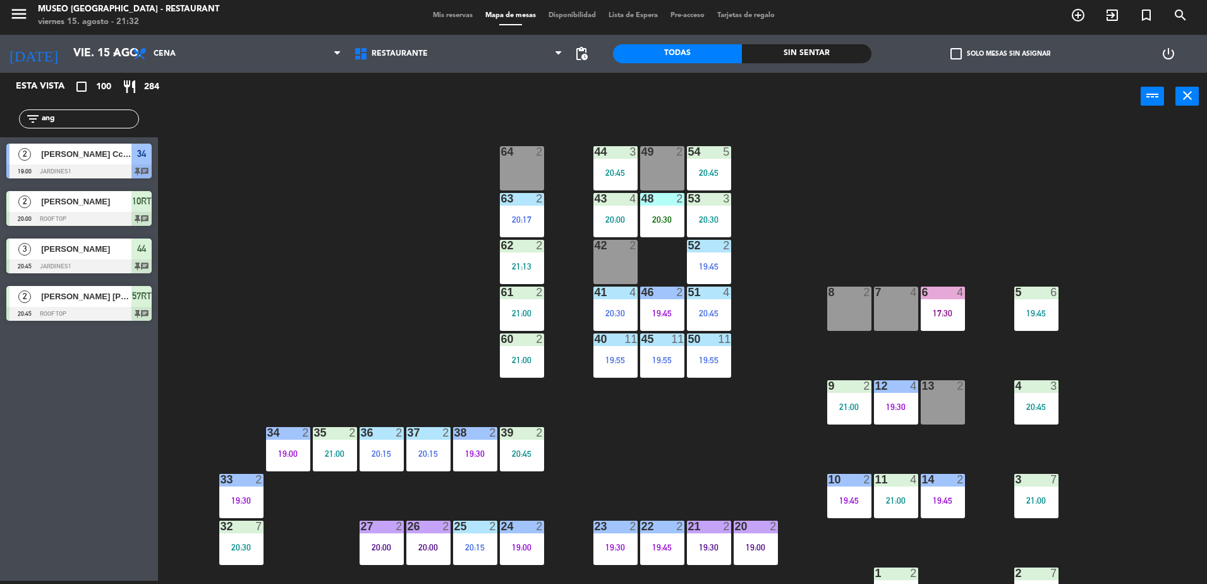
type input "ang"
click at [348, 284] on div "44 3 20:45 49 2 54 5 20:45 64 2 48 2 20:30 53 3 20:30 63 2 20:17 43 4 20:00 62 …" at bounding box center [688, 353] width 1037 height 460
click at [374, 212] on div "44 3 20:45 49 2 54 5 20:45 64 2 48 2 20:30 53 3 20:30 63 2 20:17 43 4 20:00 62 …" at bounding box center [688, 353] width 1037 height 460
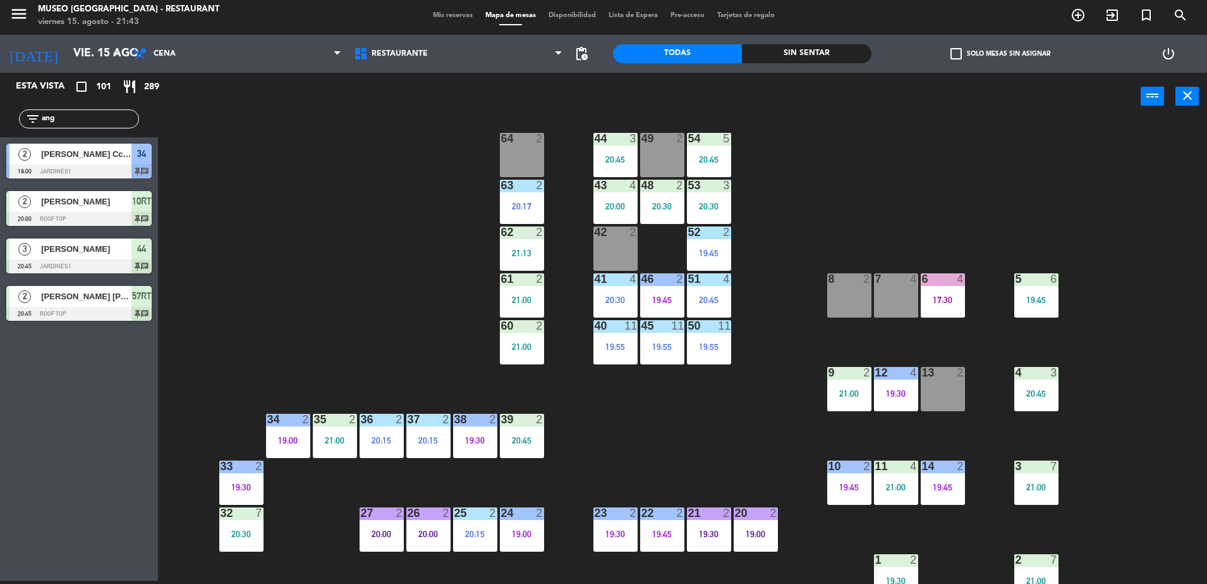
scroll to position [0, 0]
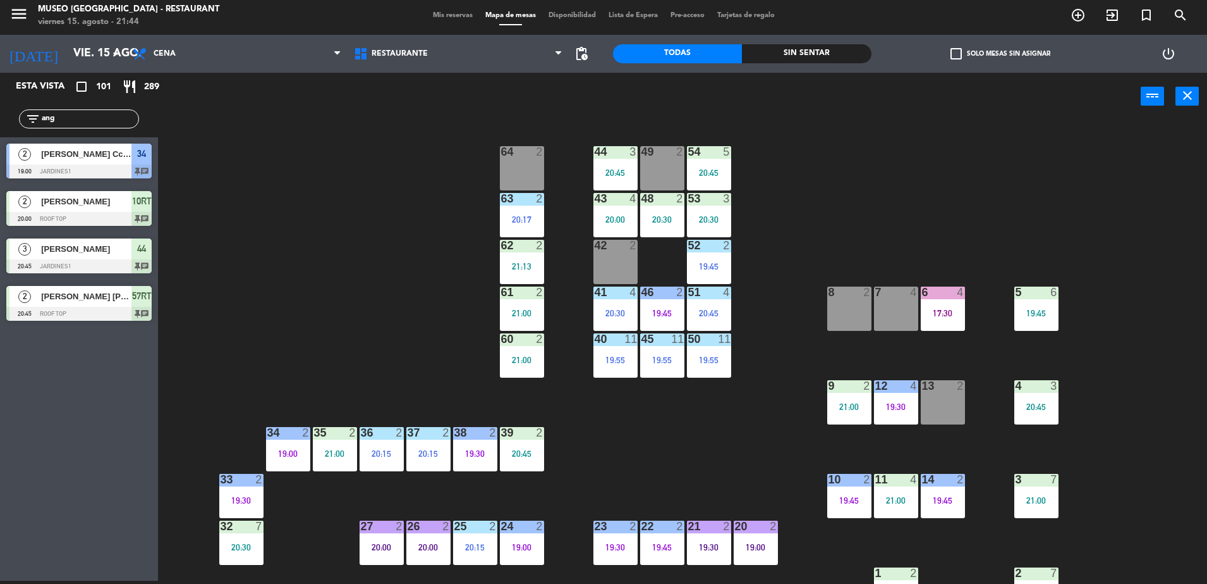
click at [385, 228] on div "44 3 20:45 49 2 54 5 20:45 64 2 48 2 20:30 53 3 20:30 63 2 20:17 43 4 20:00 62 …" at bounding box center [688, 353] width 1037 height 460
click at [723, 388] on div "44 3 20:45 49 2 54 5 20:45 64 2 48 2 20:30 53 3 20:30 63 2 20:17 43 4 20:00 62 …" at bounding box center [688, 353] width 1037 height 460
click at [851, 197] on div "44 3 20:45 49 2 54 5 20:45 64 2 48 2 20:30 53 3 20:30 63 2 20:17 43 4 20:00 62 …" at bounding box center [688, 353] width 1037 height 460
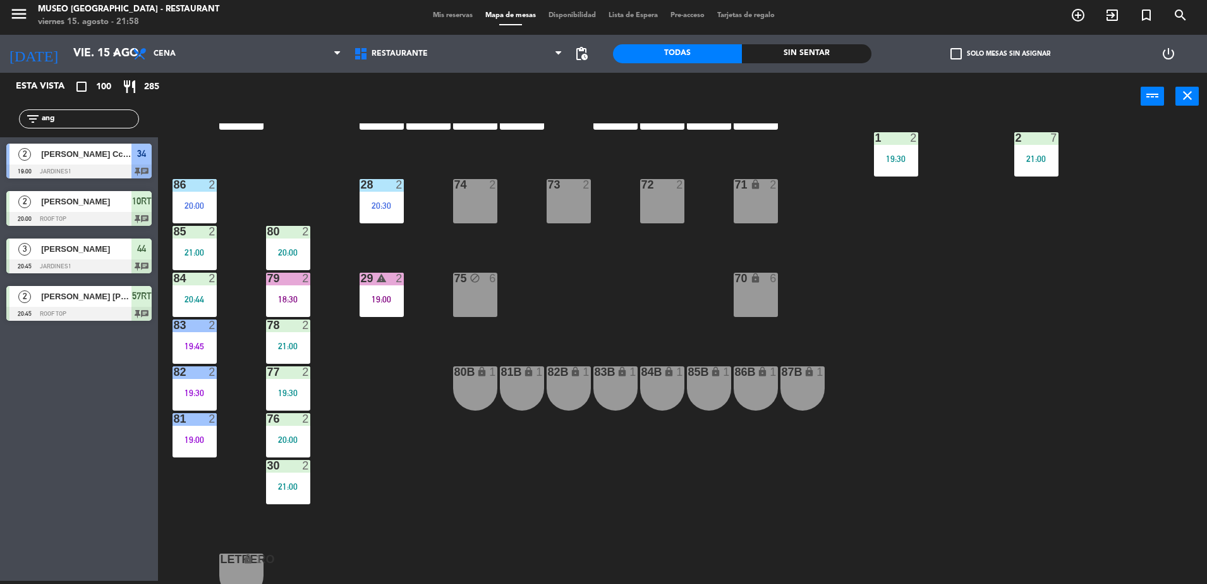
scroll to position [433, 0]
